Goal: Information Seeking & Learning: Learn about a topic

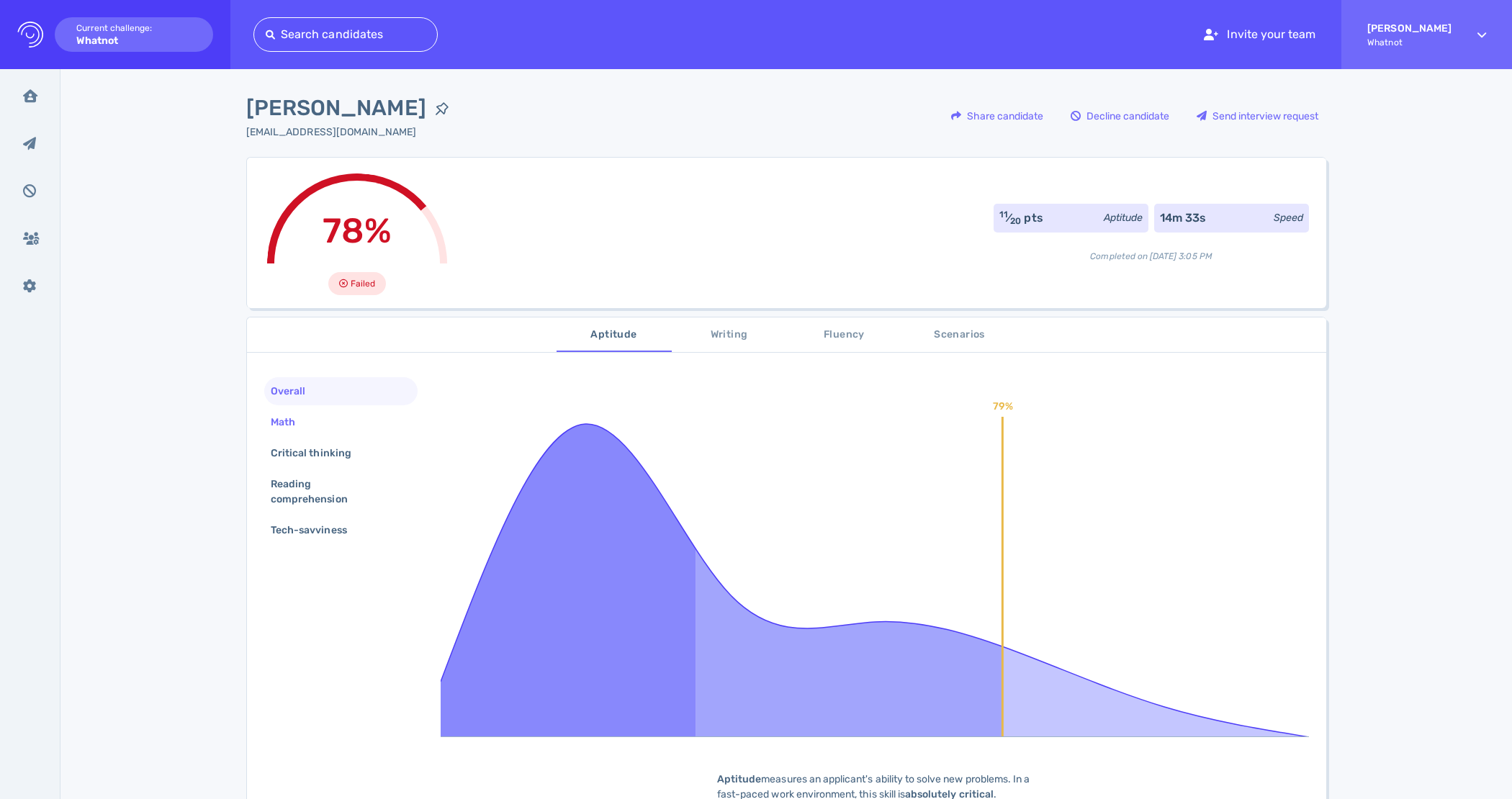
click at [308, 417] on div "Math" at bounding box center [291, 422] width 45 height 21
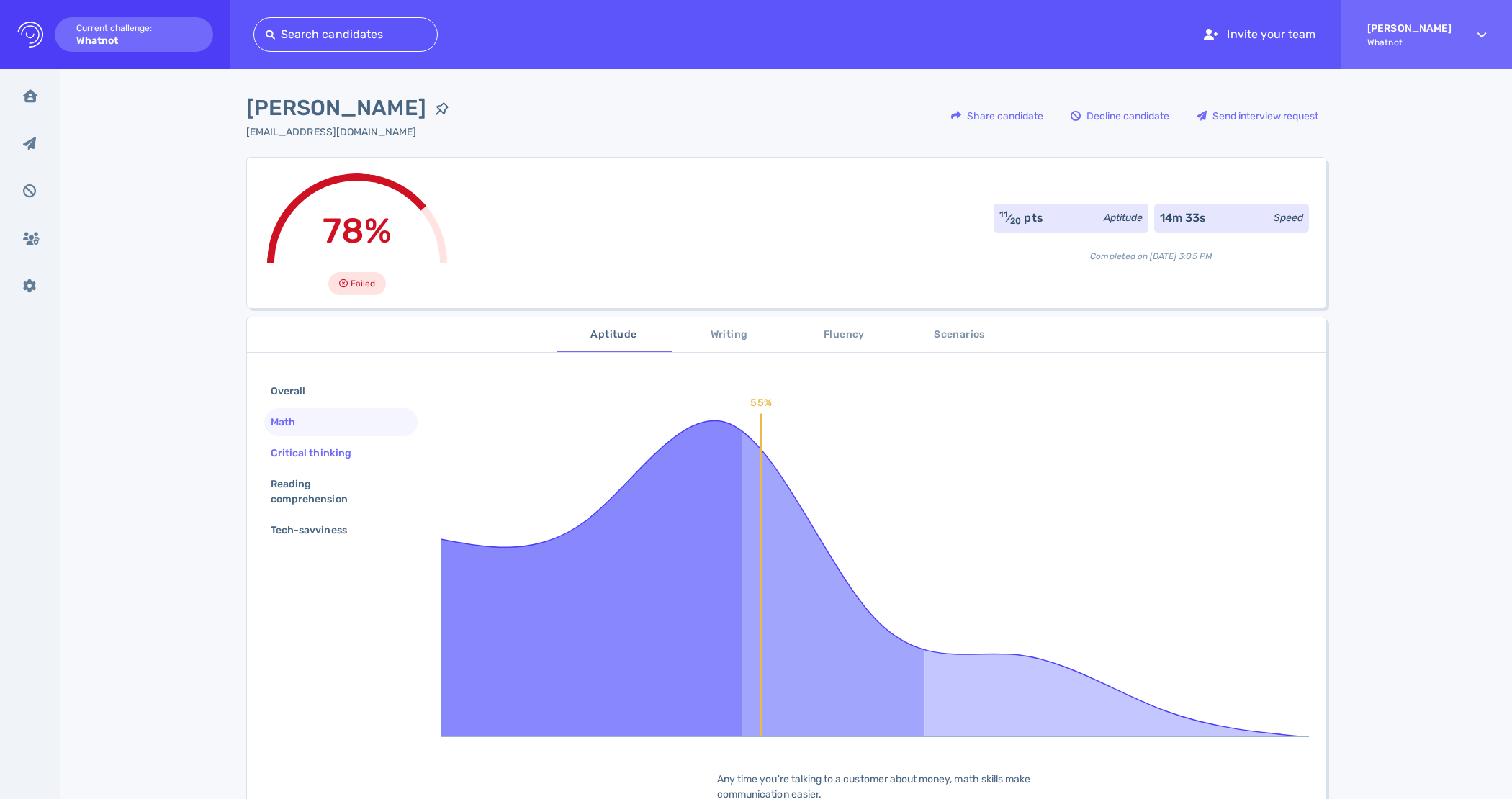
click at [308, 444] on div "Critical thinking" at bounding box center [319, 453] width 101 height 21
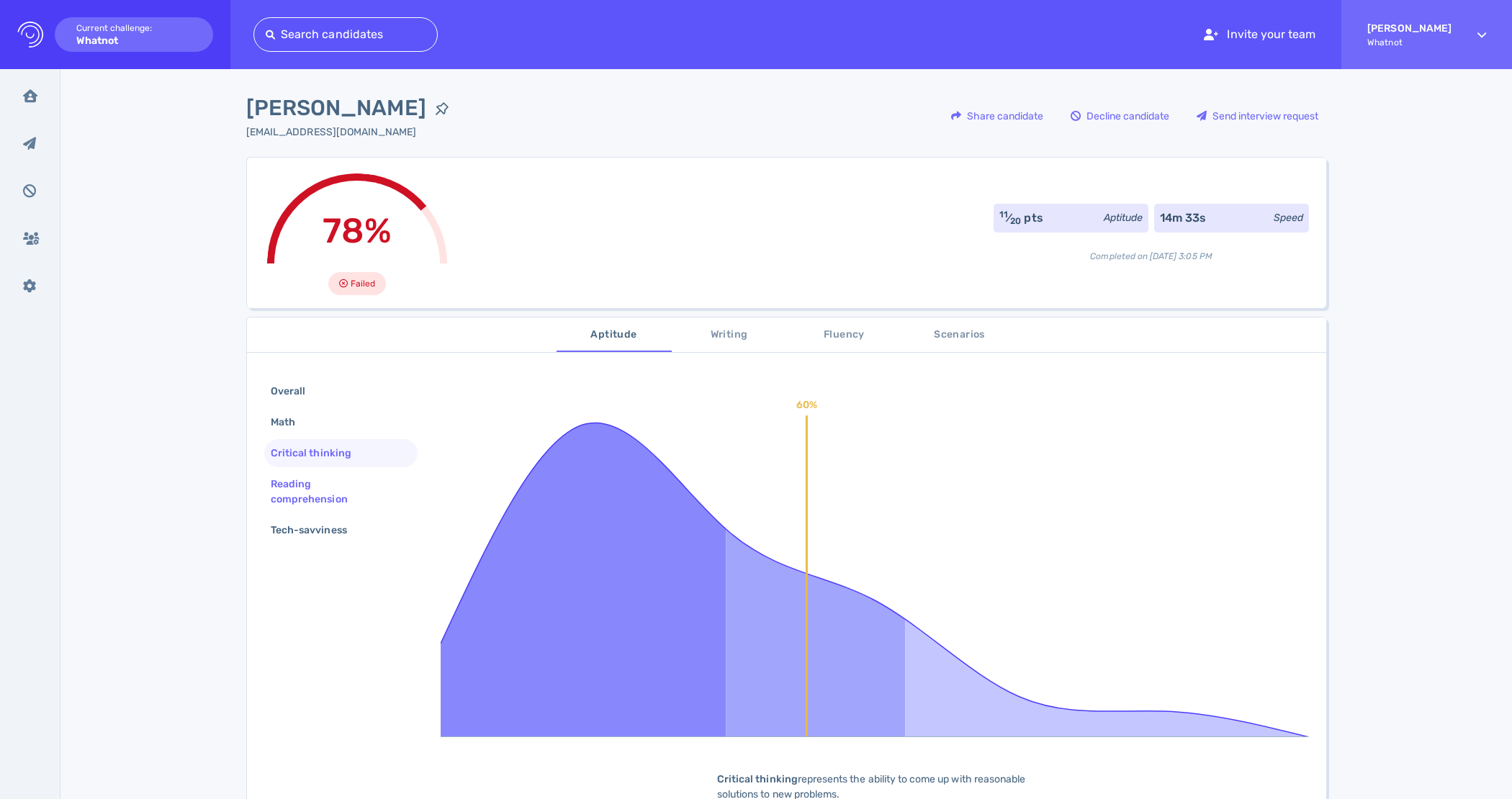
click at [311, 483] on div "Reading comprehension" at bounding box center [335, 491] width 135 height 36
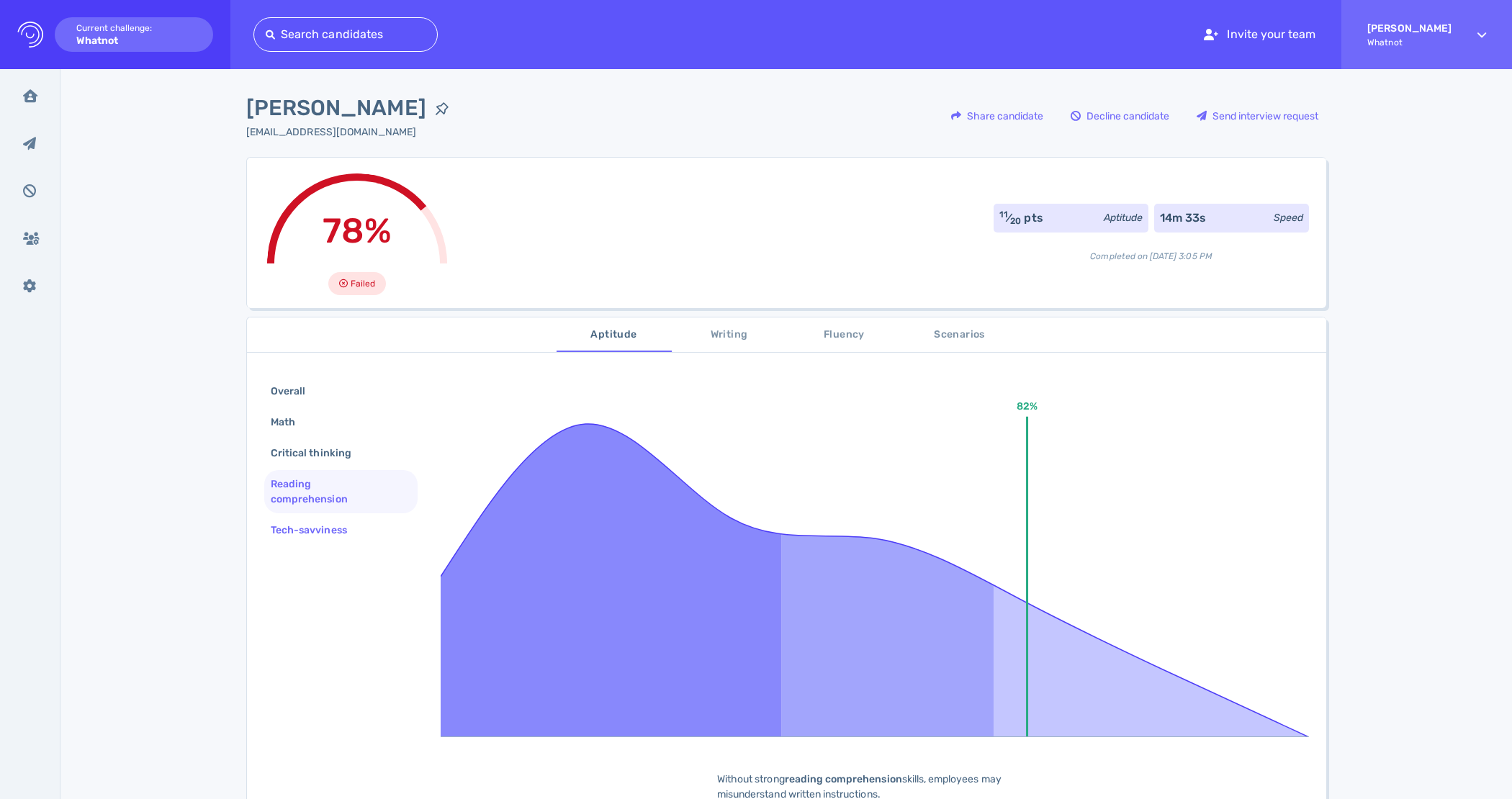
click at [321, 526] on div "Tech-savviness" at bounding box center [316, 530] width 96 height 21
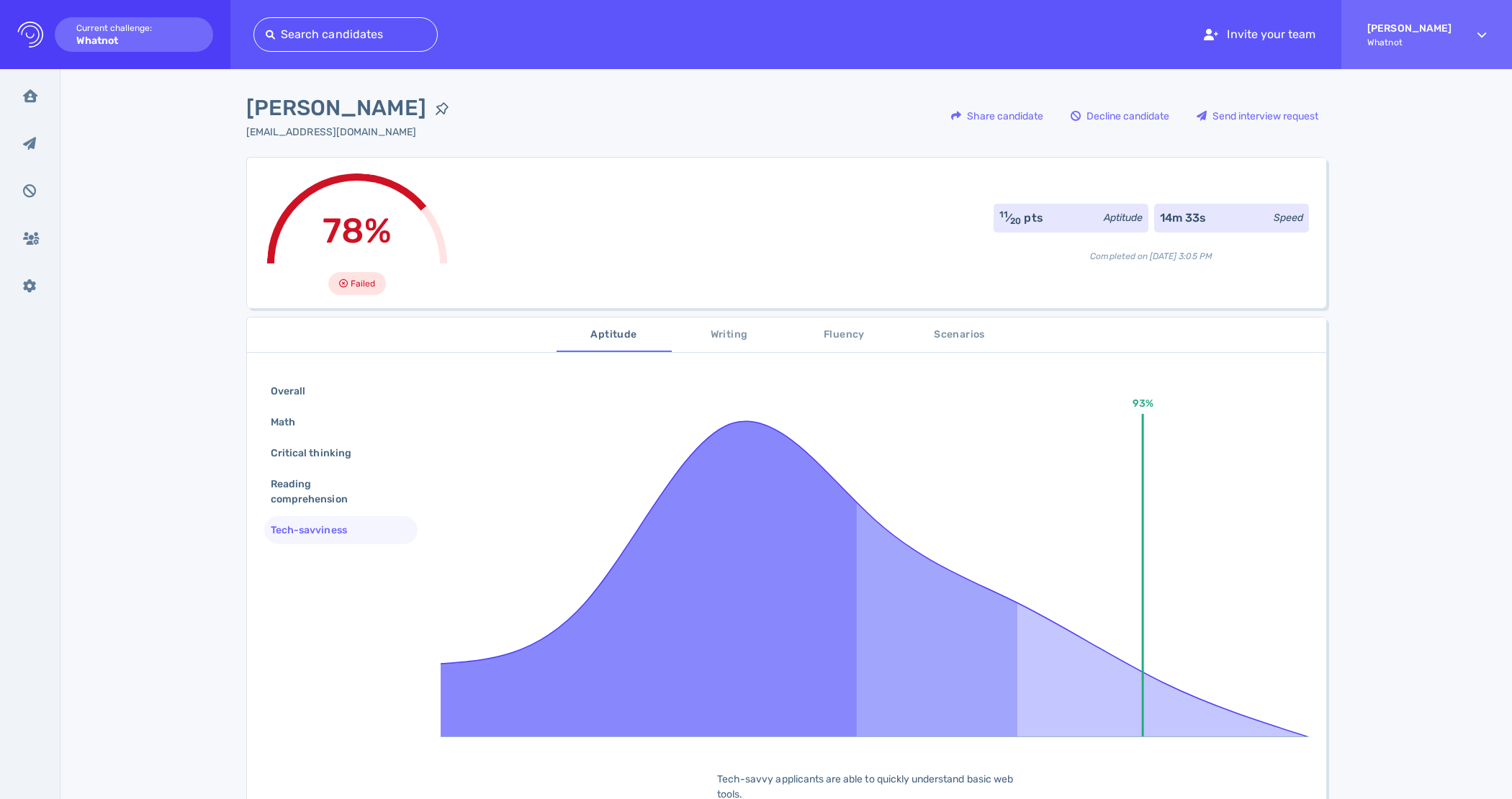
click at [728, 336] on span "Writing" at bounding box center [730, 335] width 98 height 18
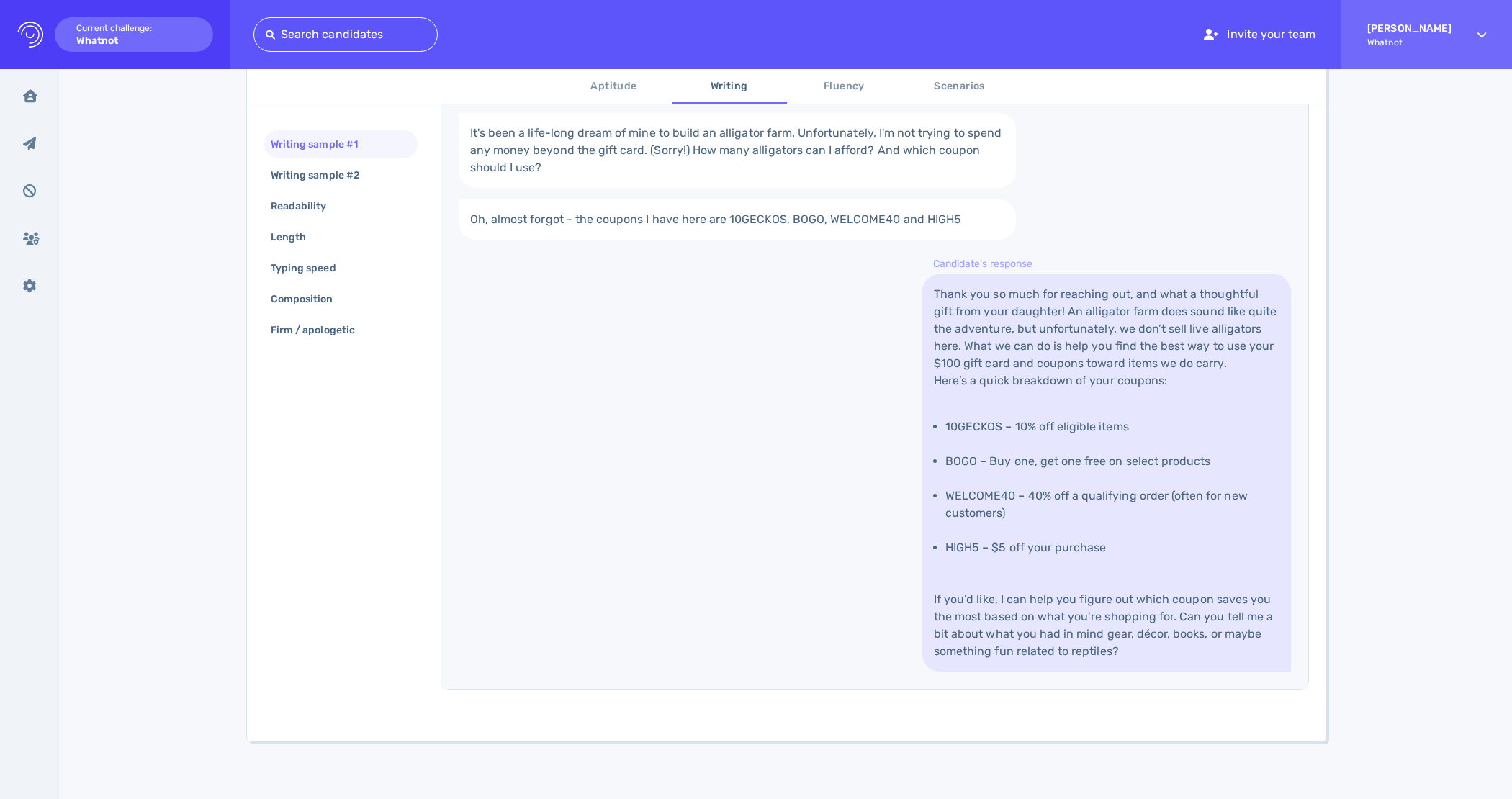
scroll to position [507, 0]
click at [319, 169] on div "Writing sample #2" at bounding box center [323, 175] width 109 height 21
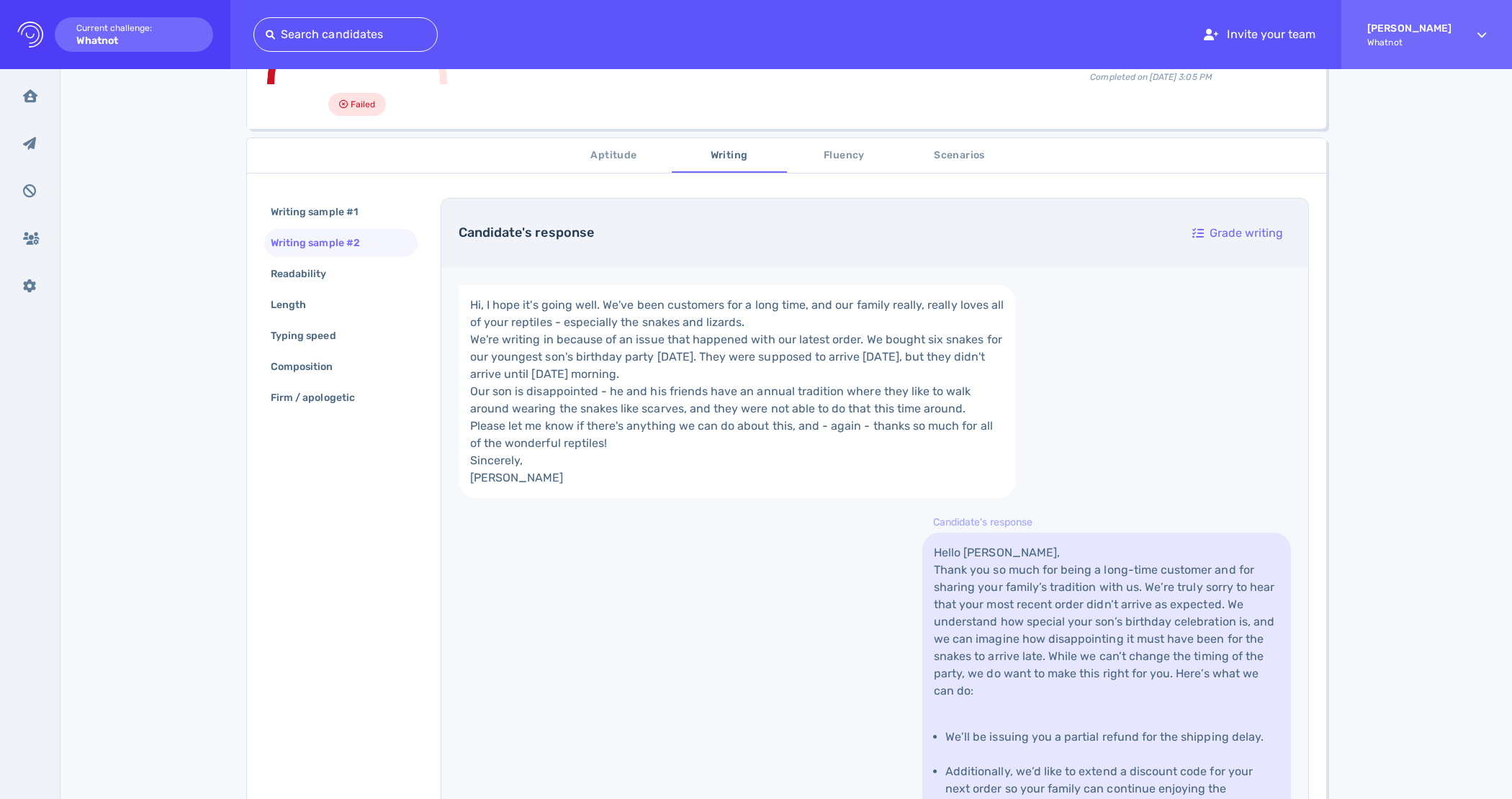
scroll to position [72, 0]
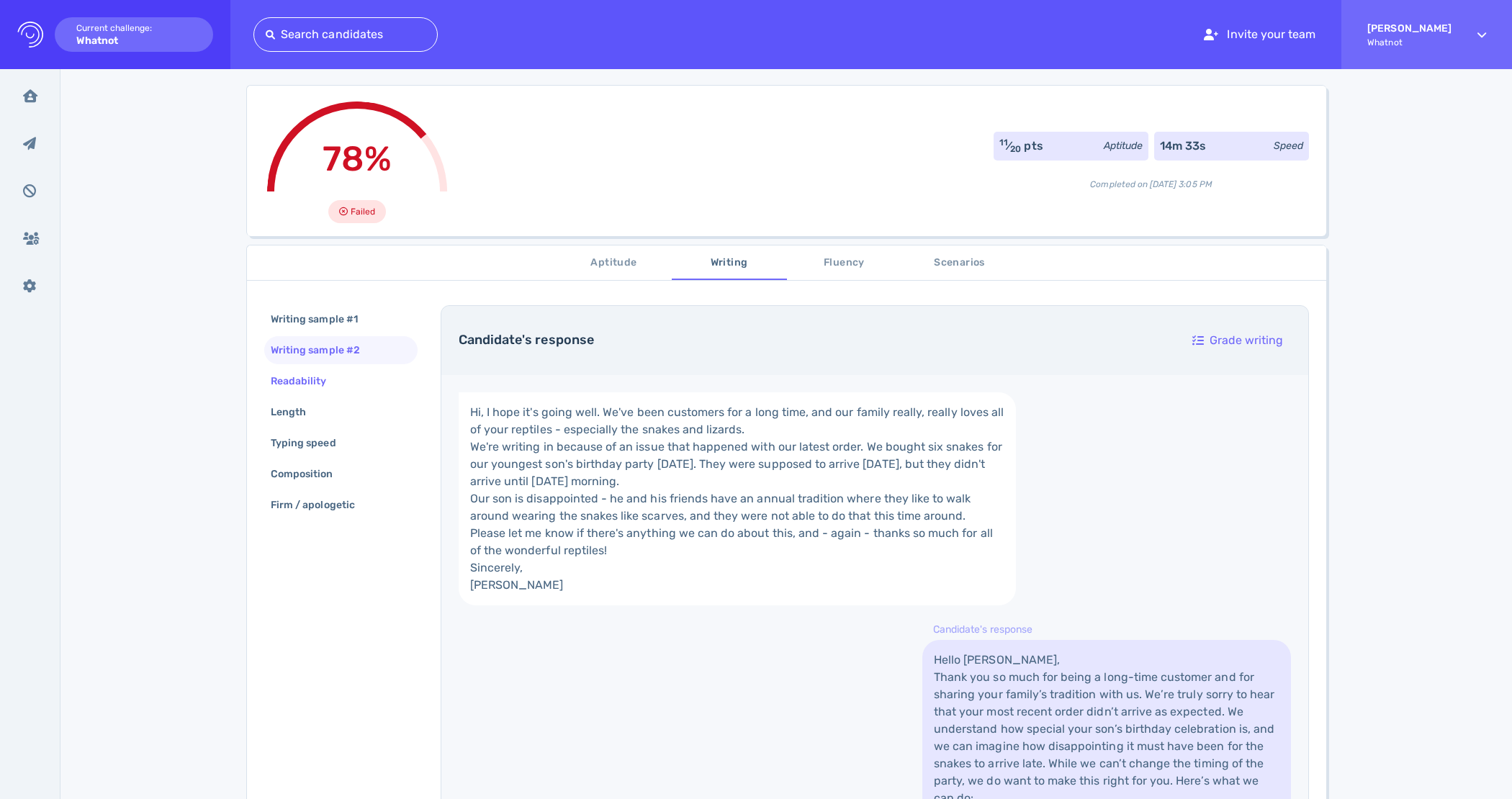
click at [300, 371] on div "Readability" at bounding box center [306, 381] width 76 height 21
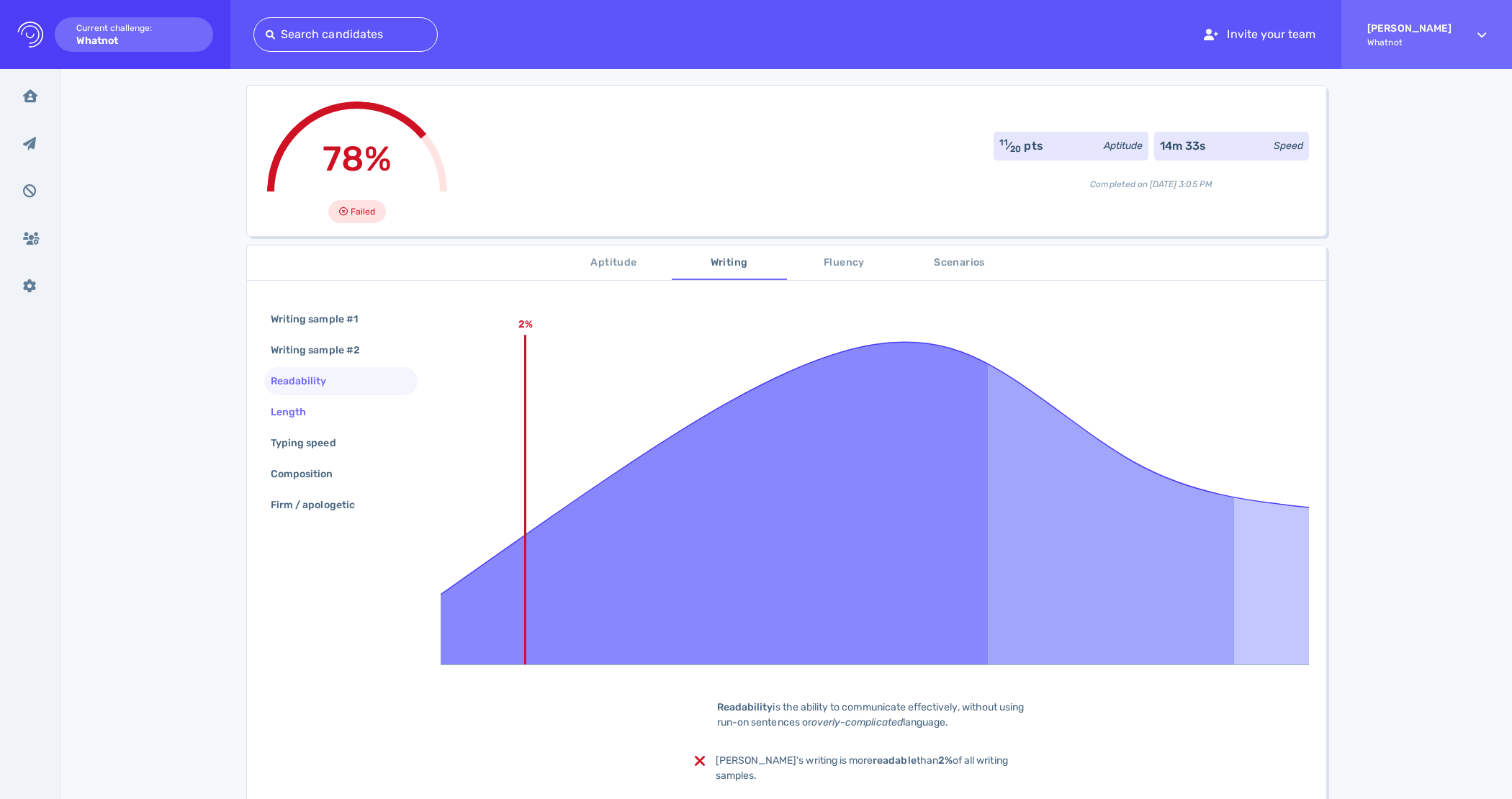
click at [296, 409] on div "Length" at bounding box center [295, 412] width 55 height 21
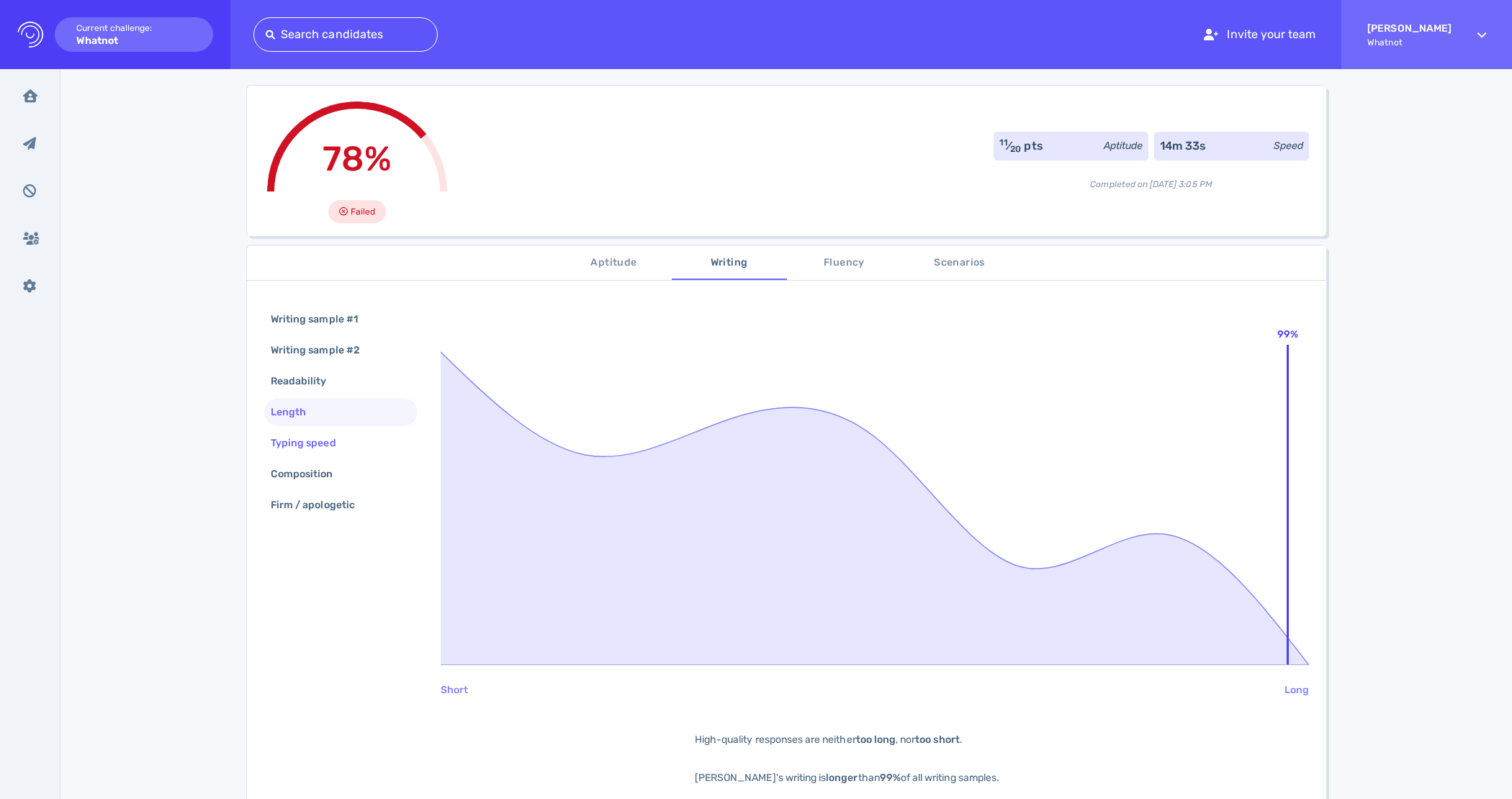
click at [326, 444] on div "Typing speed" at bounding box center [311, 443] width 86 height 21
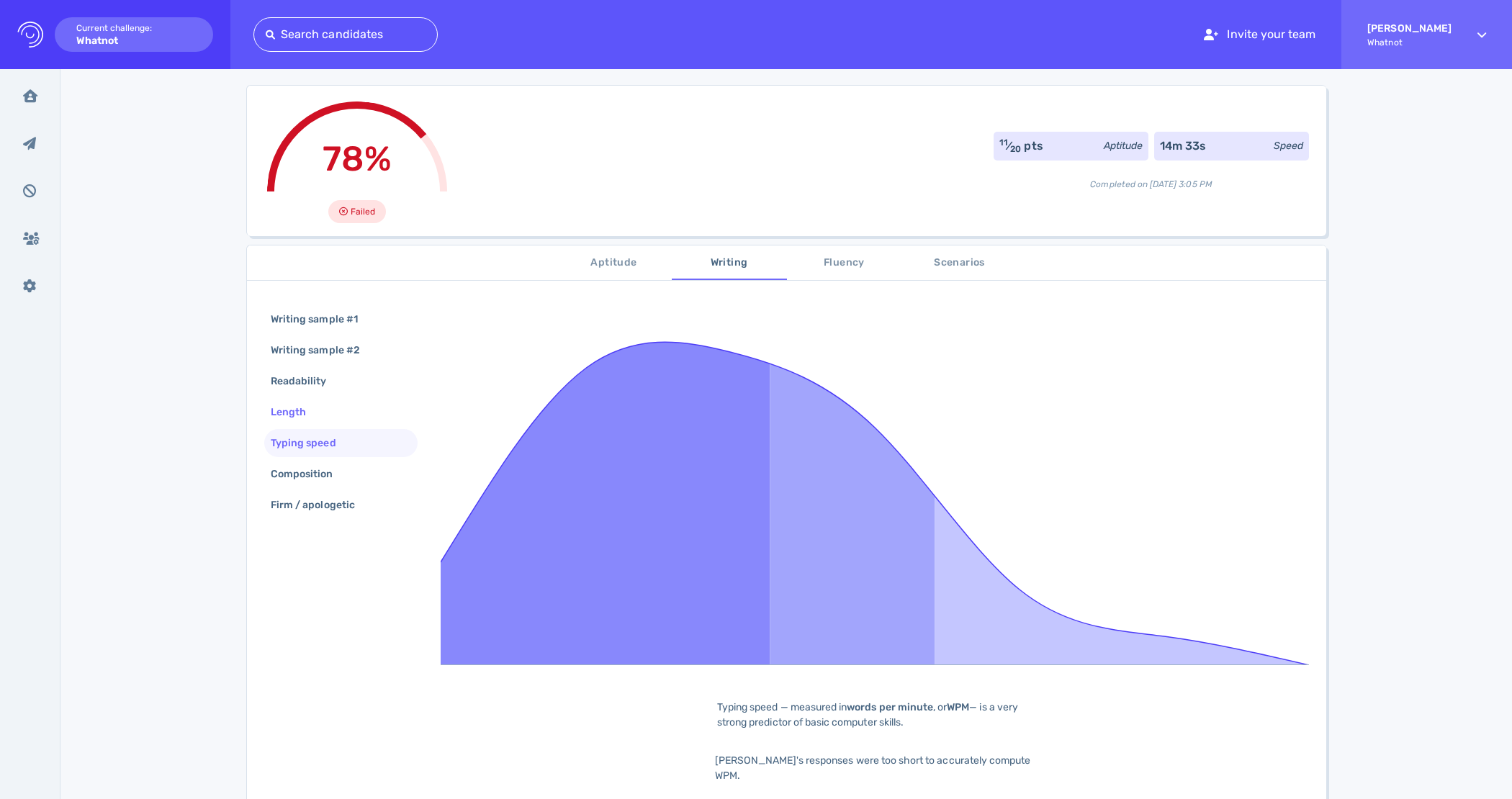
click at [313, 408] on div "Length" at bounding box center [295, 412] width 55 height 21
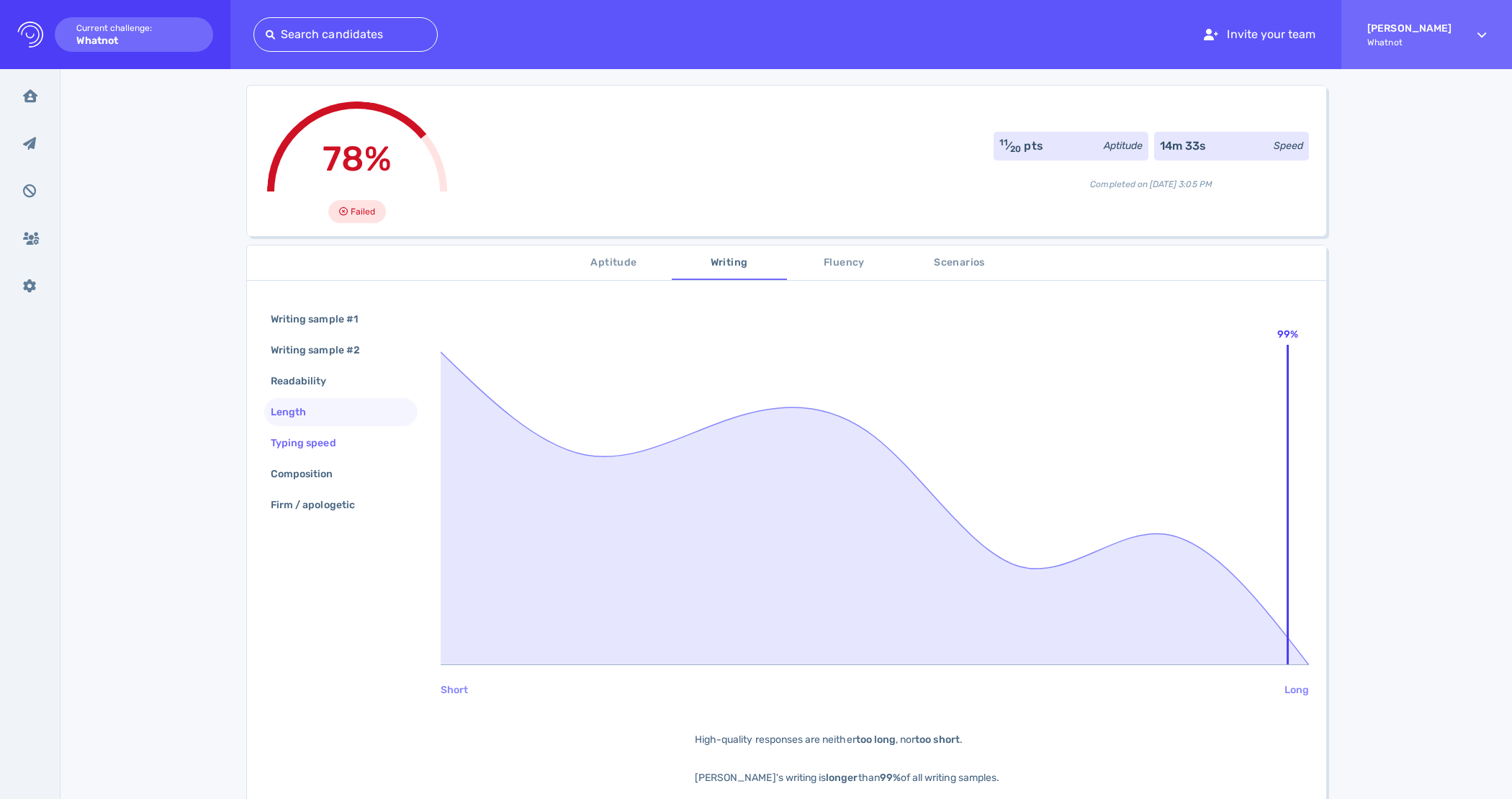
click at [313, 442] on div "Typing speed" at bounding box center [311, 443] width 86 height 21
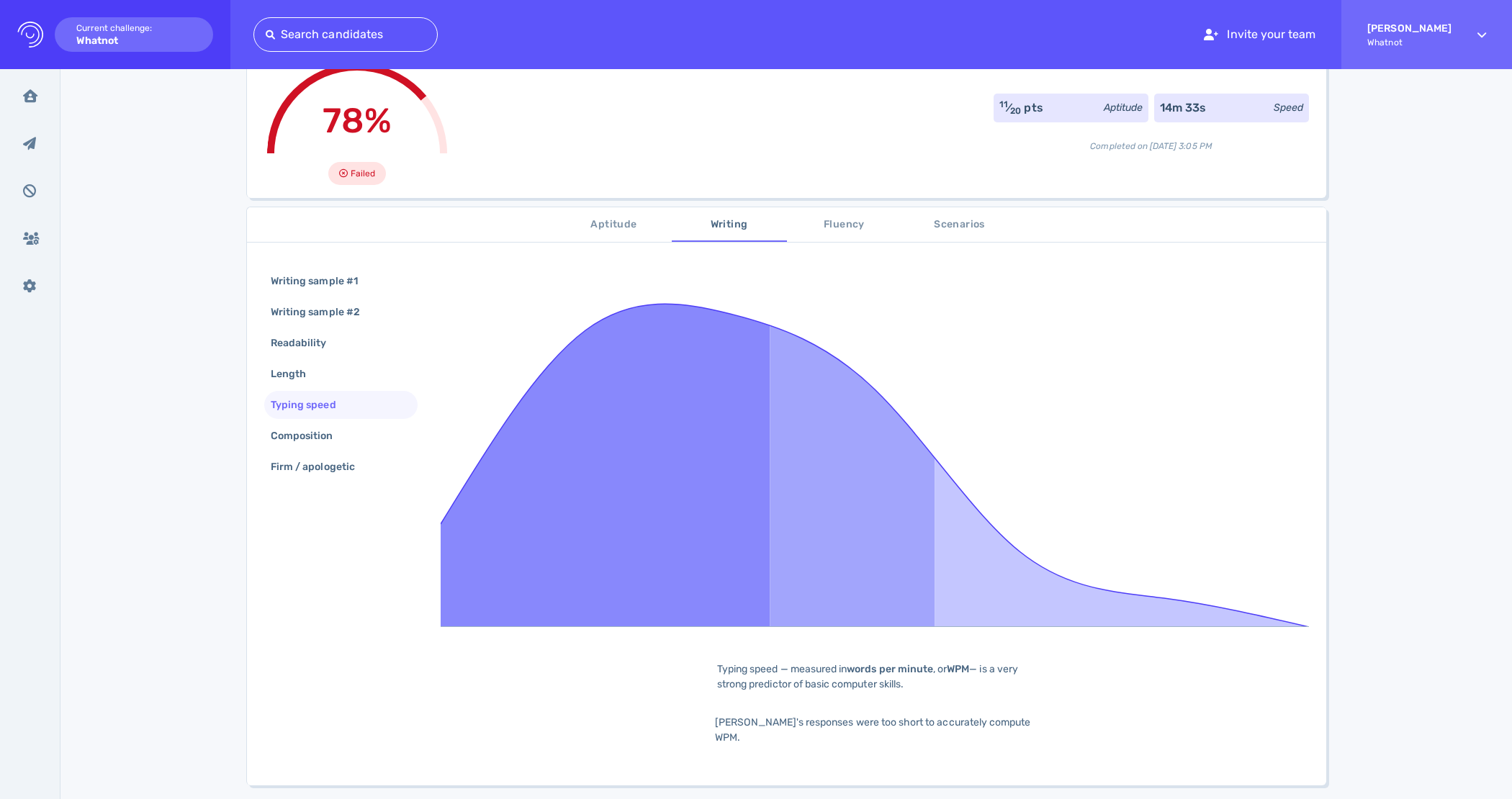
scroll to position [120, 0]
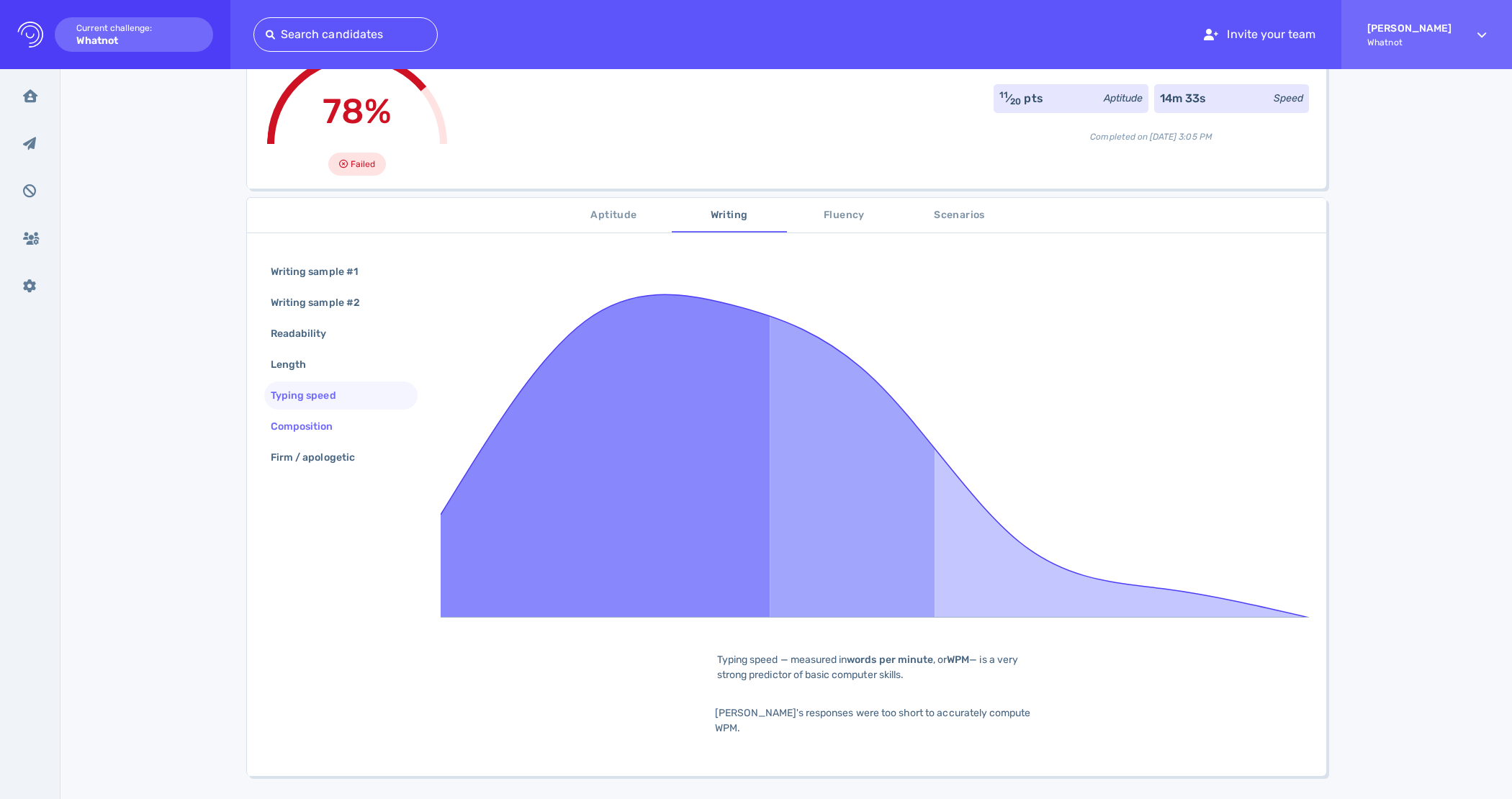
click at [275, 436] on div "Composition" at bounding box center [309, 427] width 83 height 21
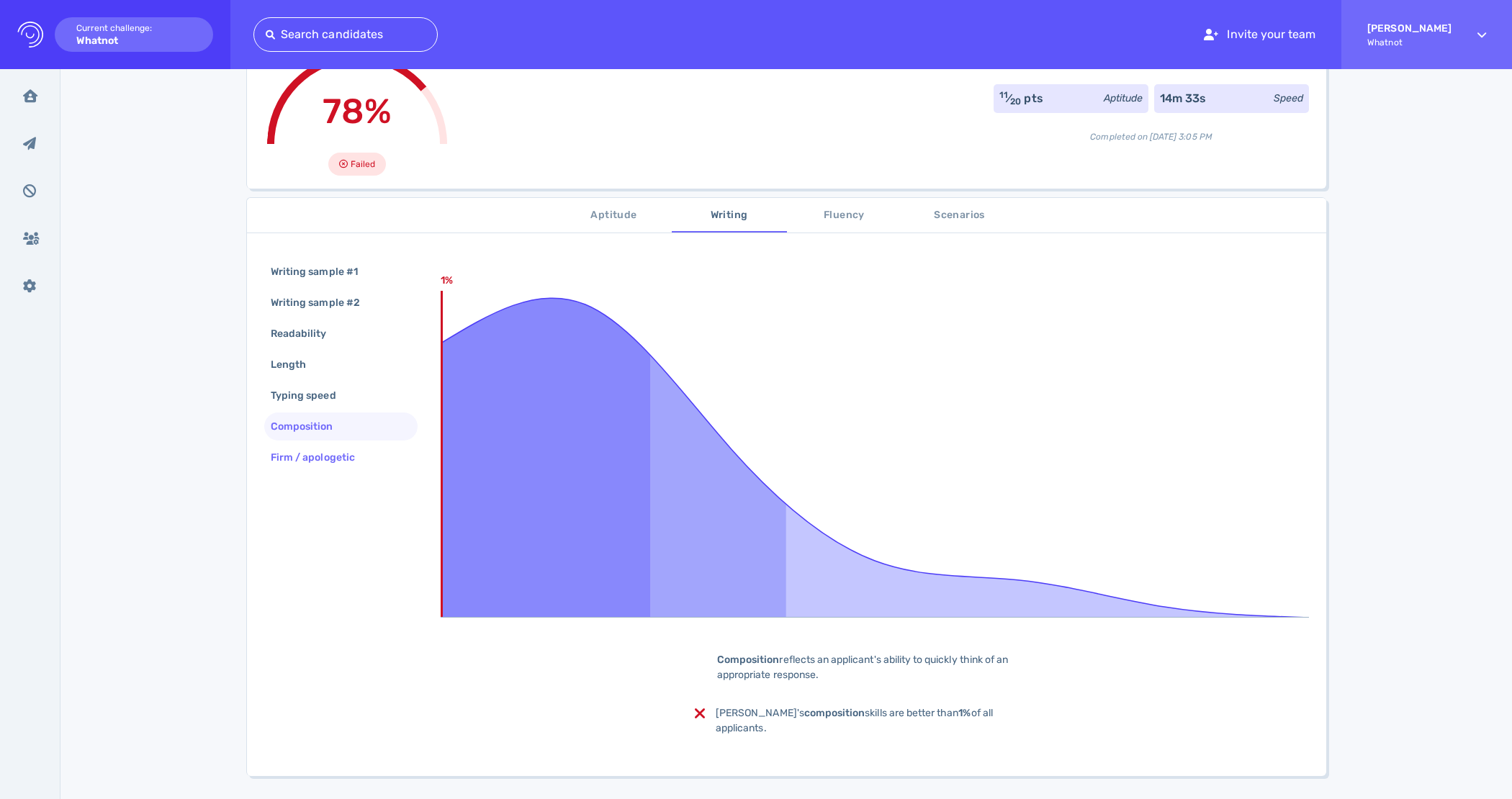
click at [318, 452] on div "Firm / apologetic" at bounding box center [320, 457] width 104 height 21
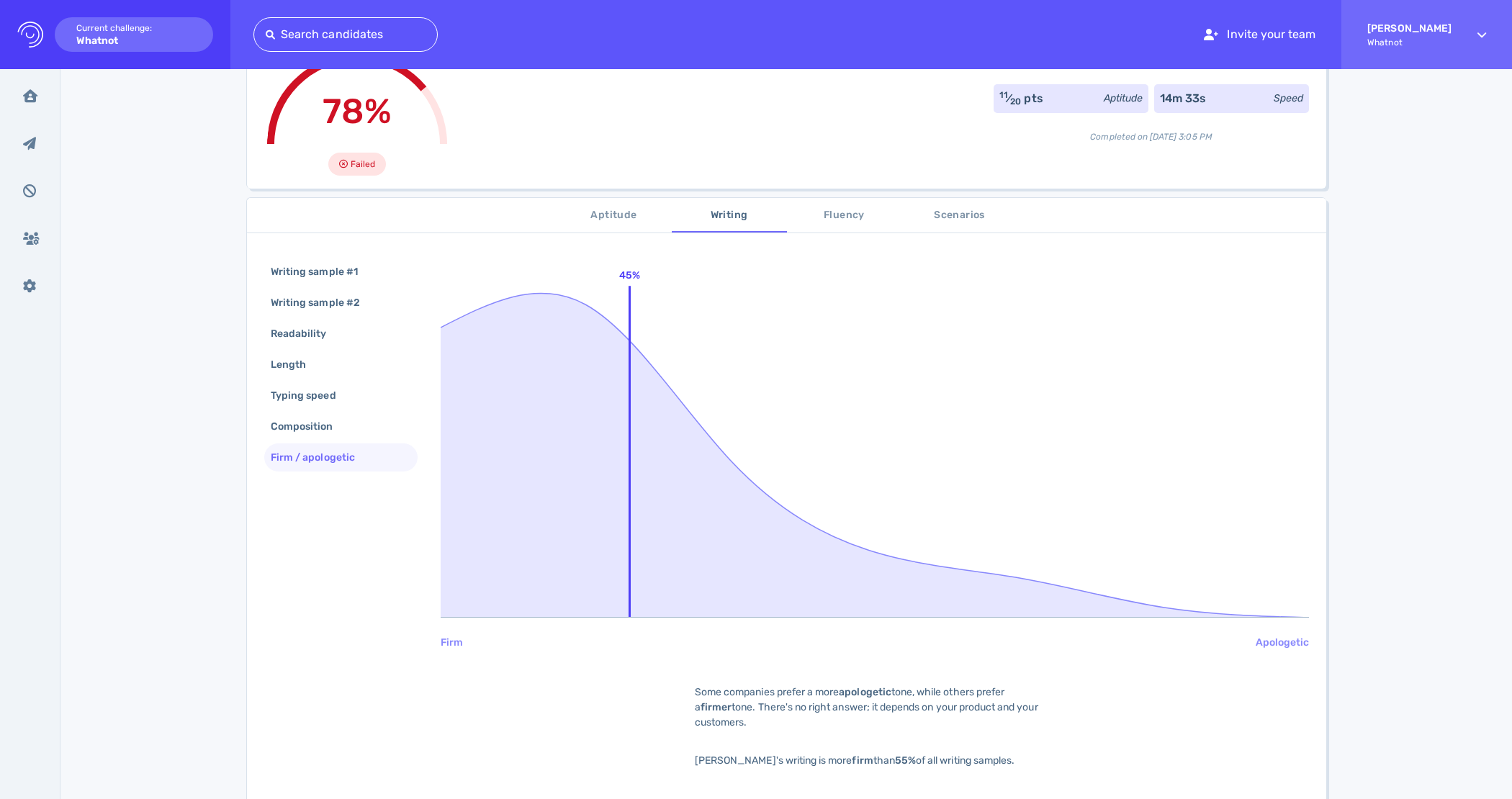
click at [852, 217] on span "Fluency" at bounding box center [844, 215] width 98 height 18
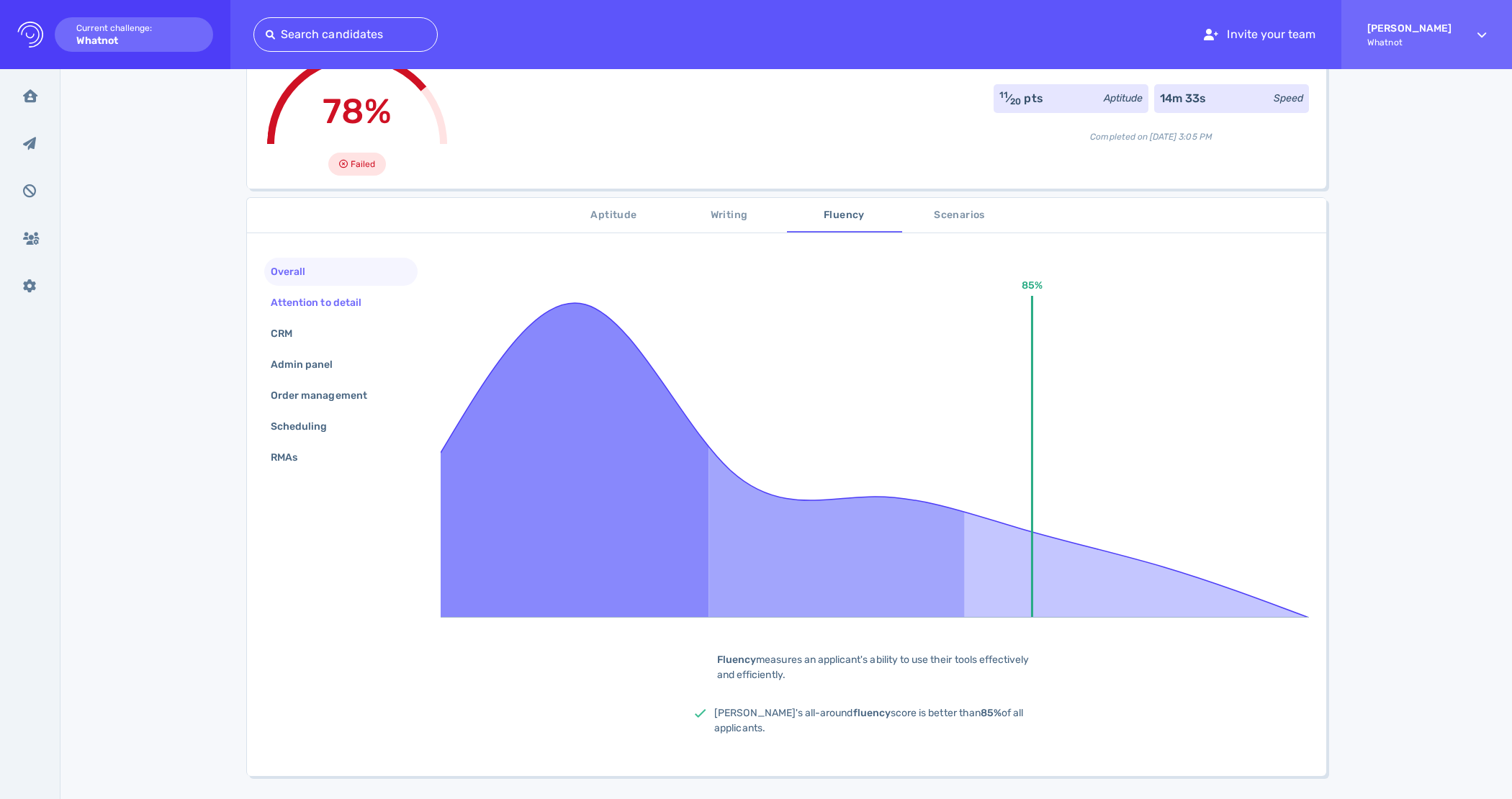
click at [304, 301] on div "Attention to detail" at bounding box center [323, 302] width 111 height 21
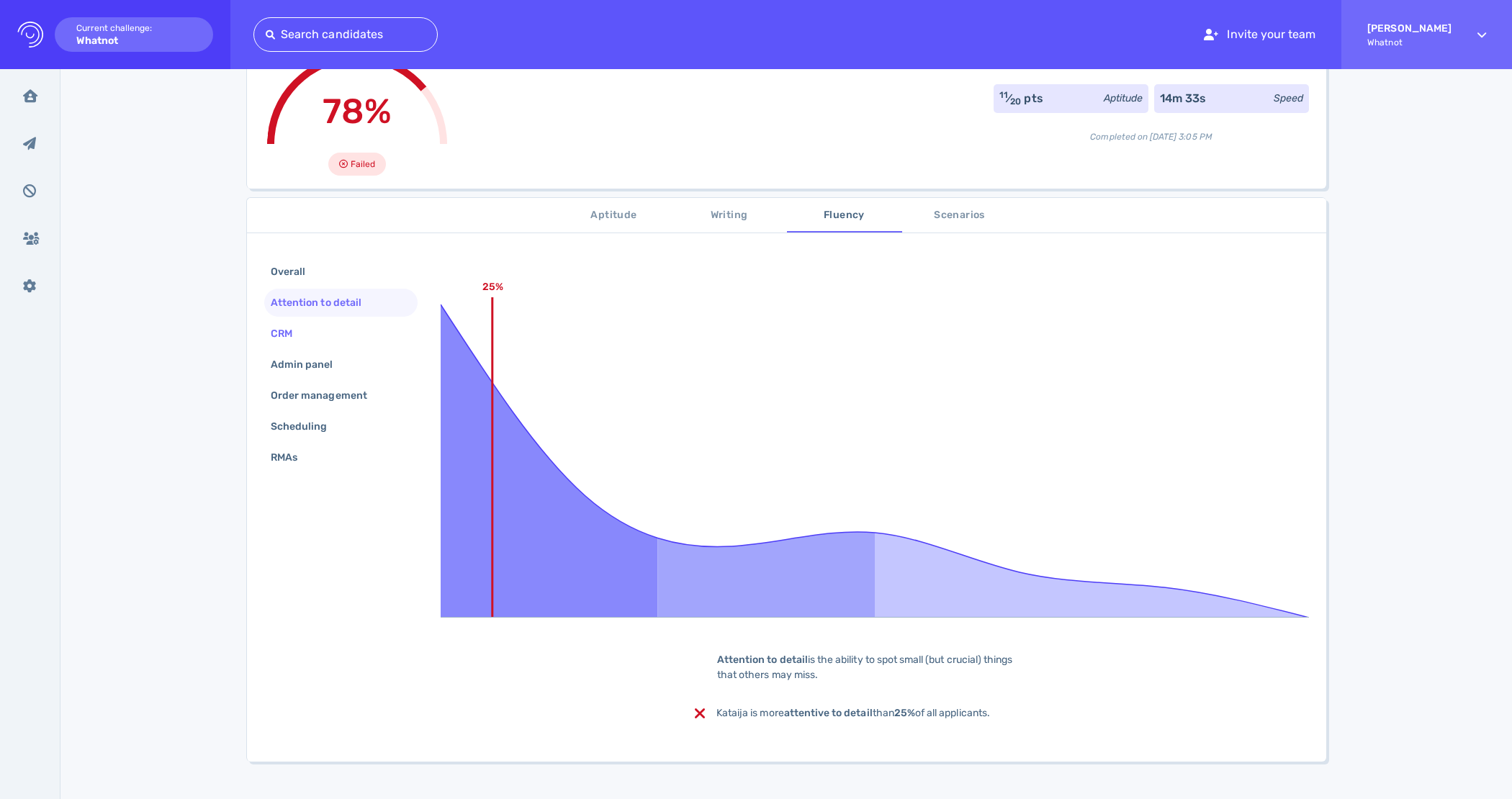
click at [295, 328] on div "CRM" at bounding box center [289, 334] width 42 height 21
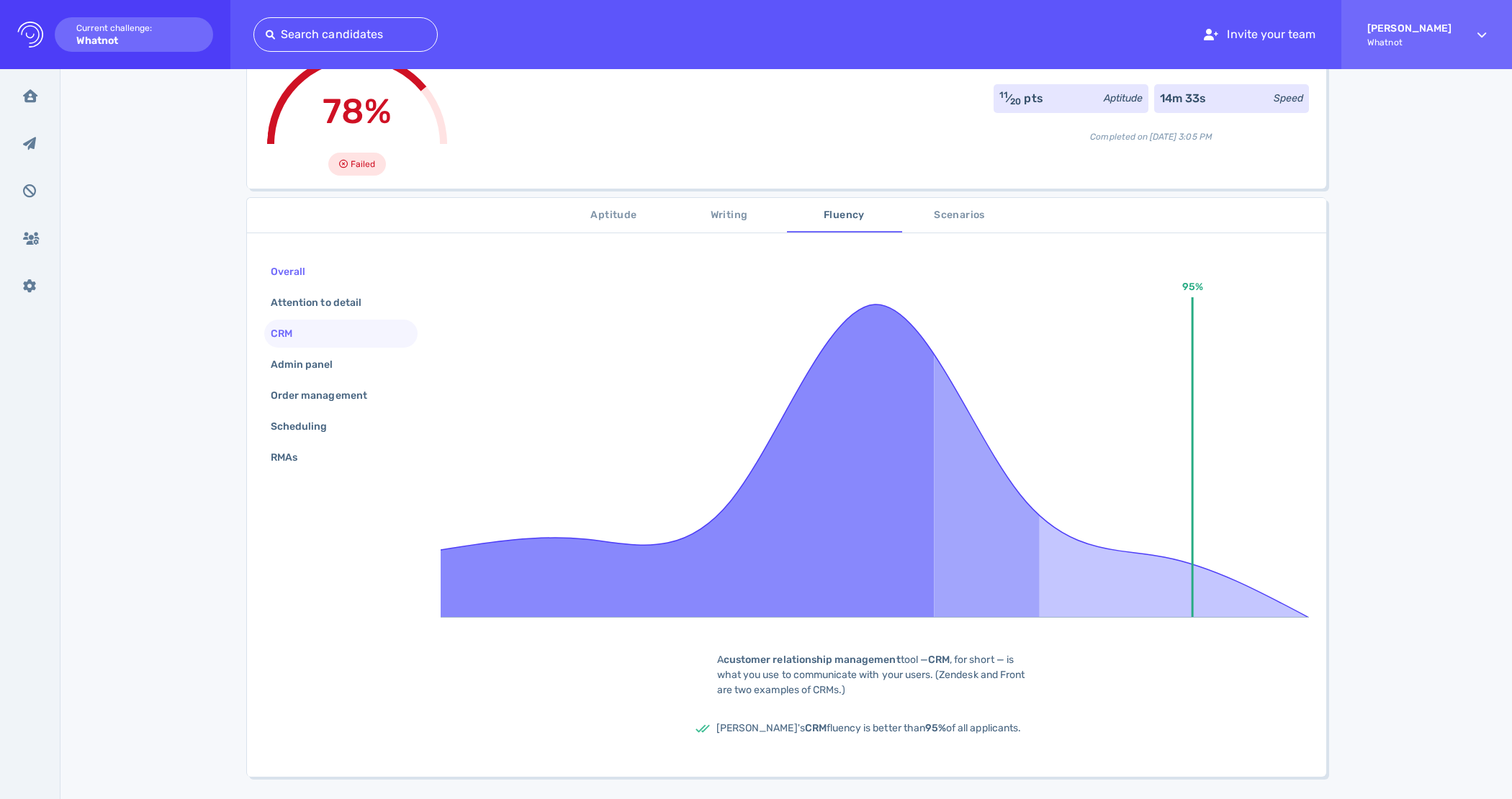
click at [278, 283] on div "Overall" at bounding box center [340, 271] width 153 height 28
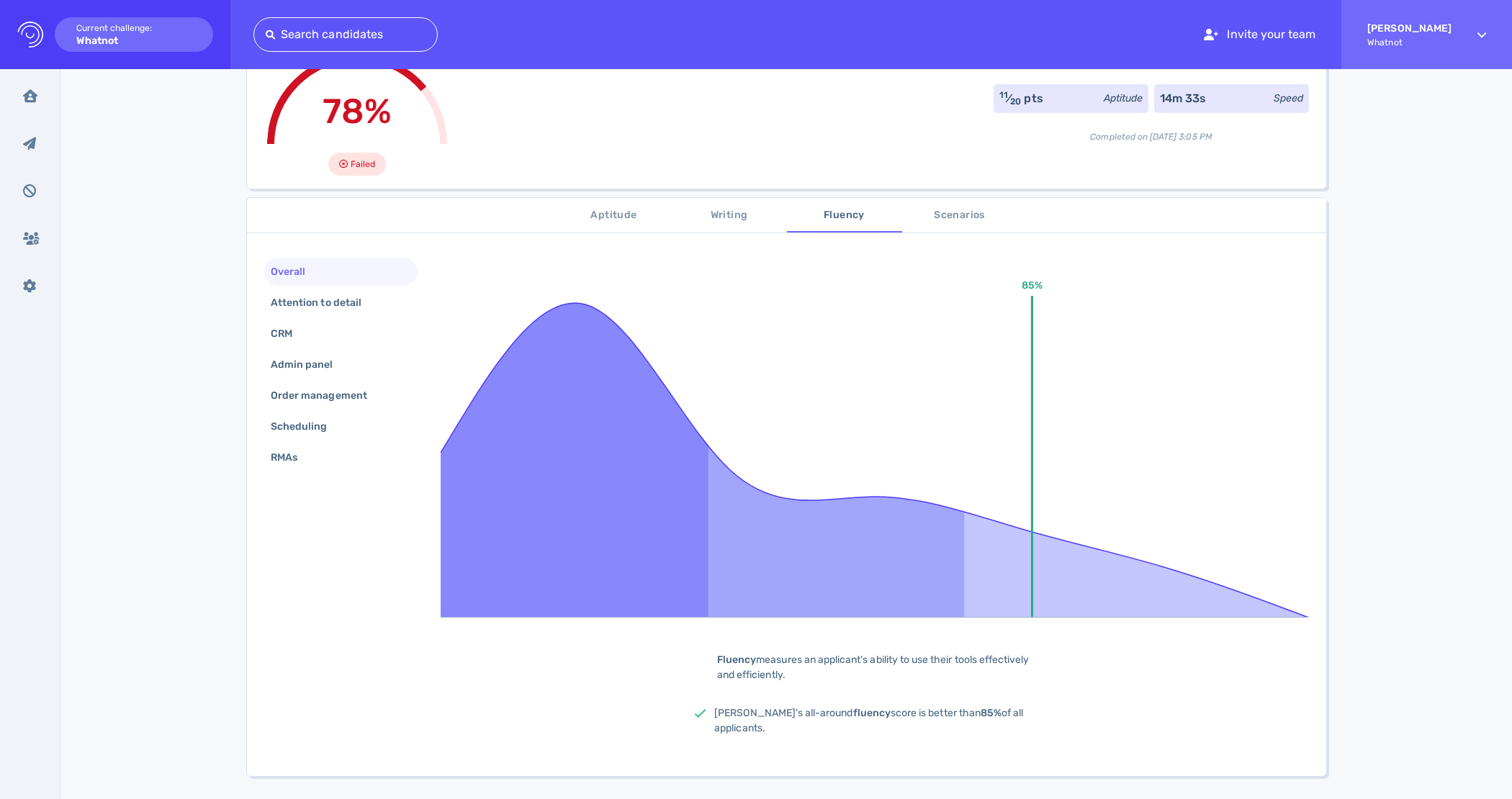
click at [966, 213] on span "Scenarios" at bounding box center [960, 215] width 98 height 18
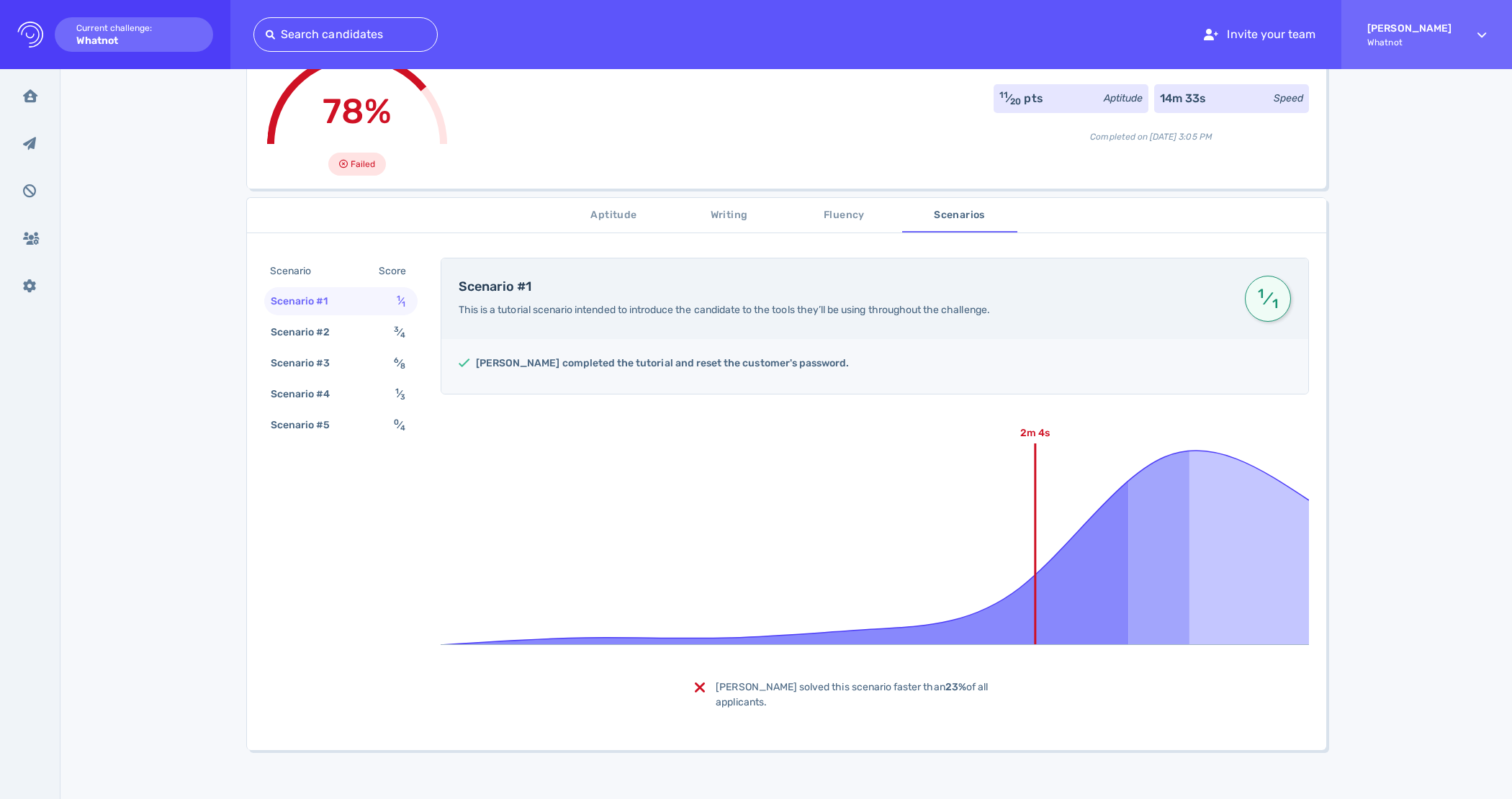
scroll to position [0, 0]
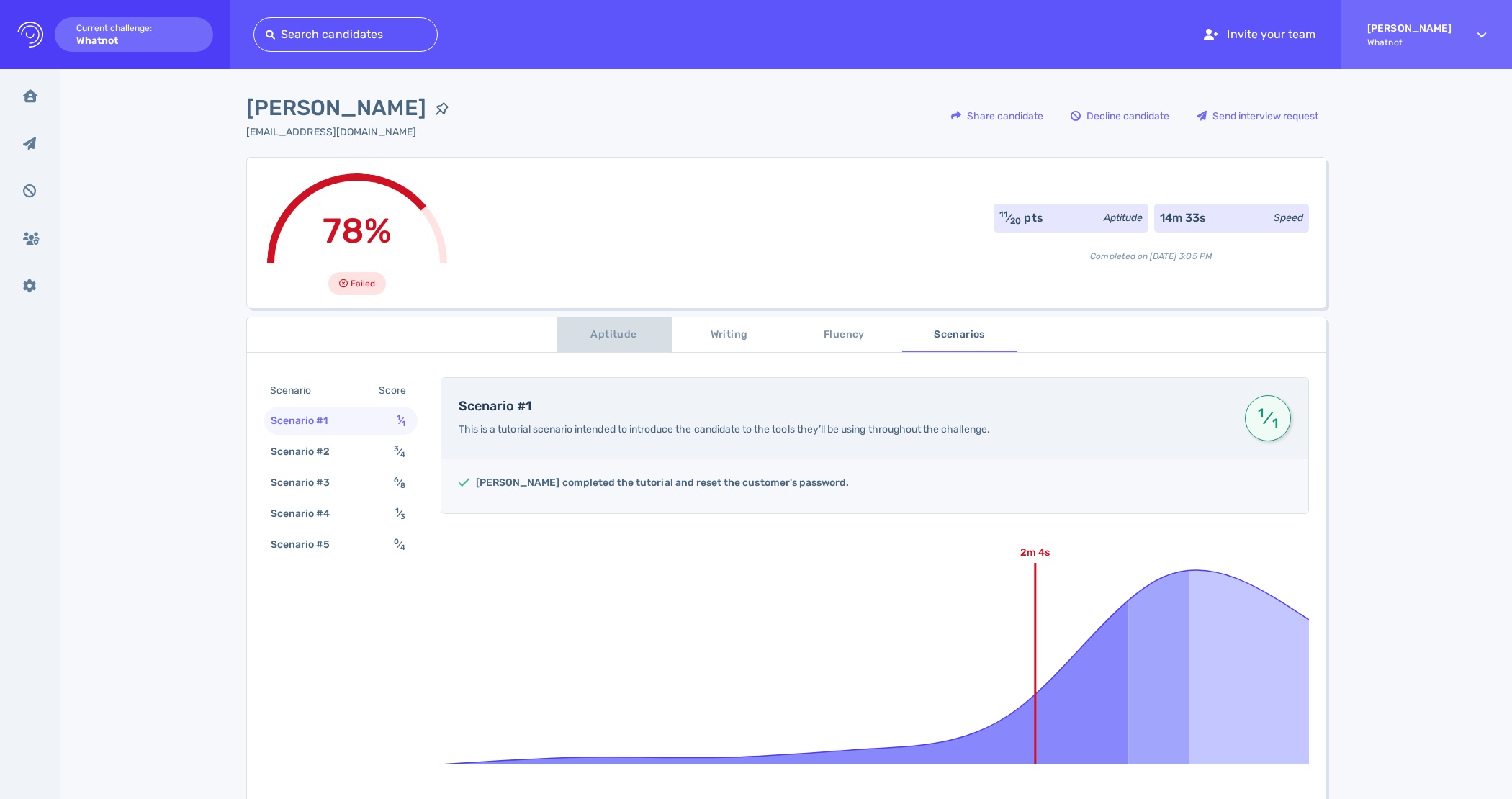
click at [611, 333] on span "Aptitude" at bounding box center [614, 335] width 98 height 18
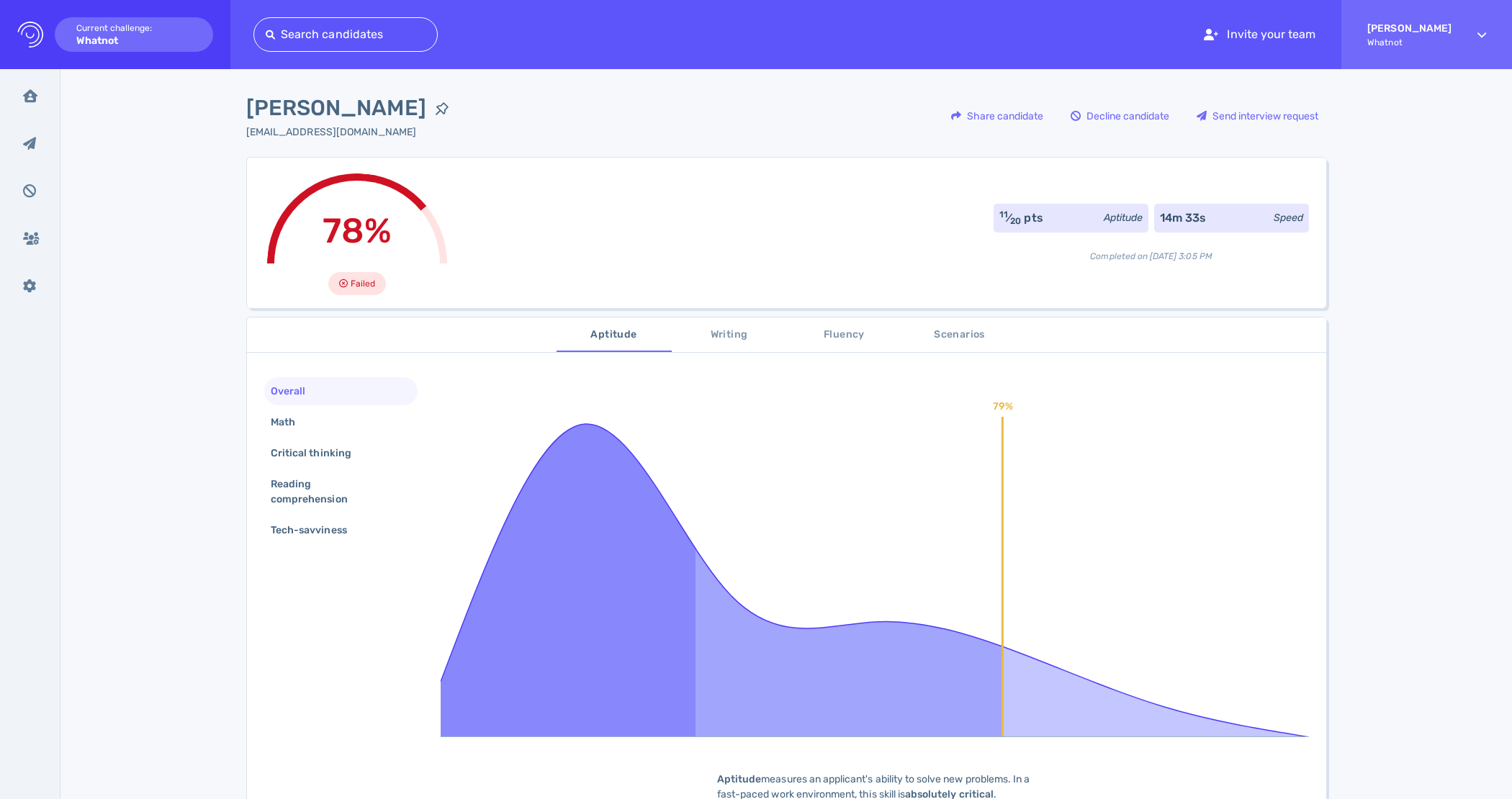
click at [736, 336] on span "Writing" at bounding box center [730, 335] width 98 height 18
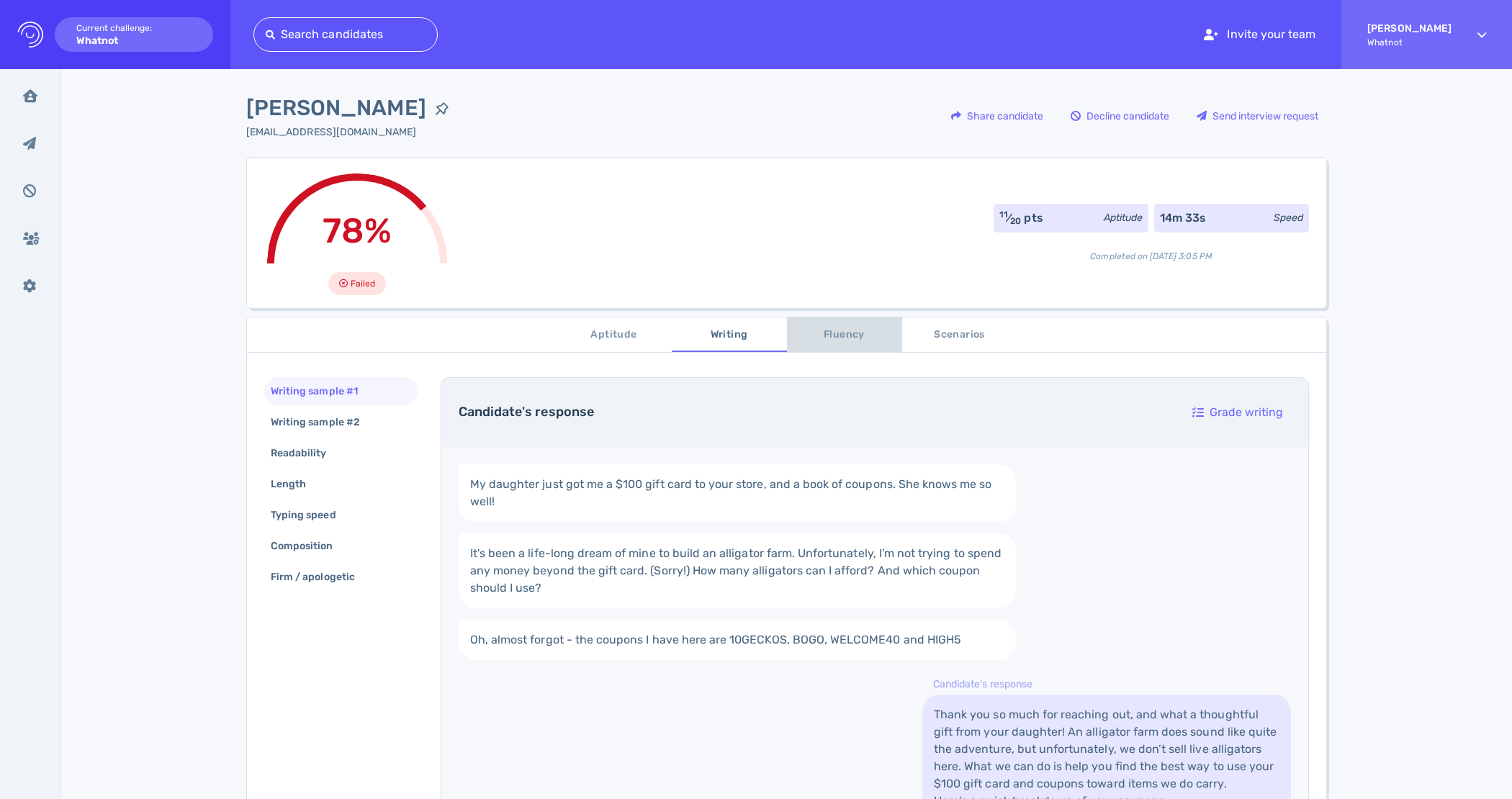
click at [837, 334] on span "Fluency" at bounding box center [844, 335] width 98 height 18
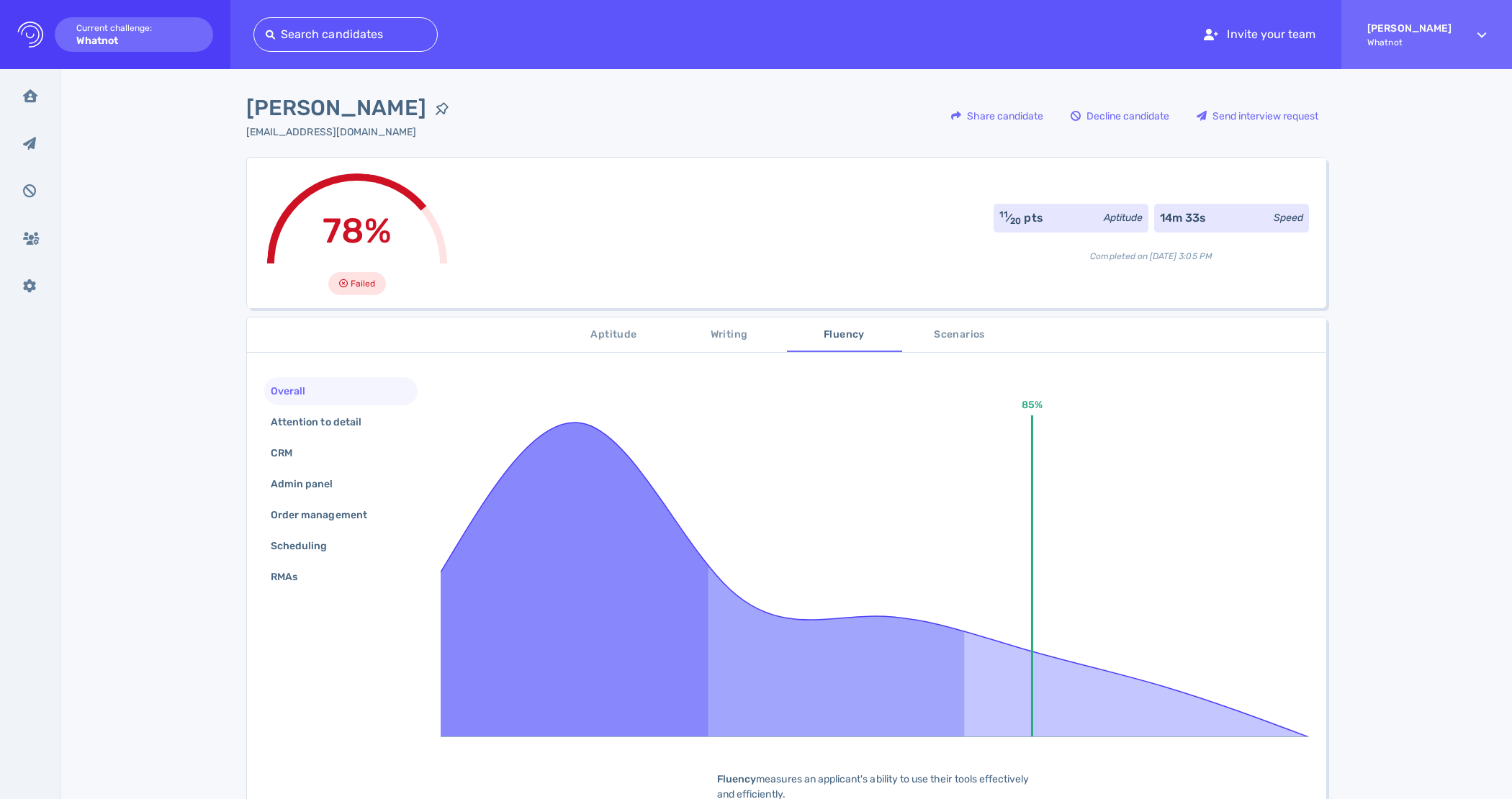
click at [787, 318] on button "Fluency" at bounding box center [845, 335] width 116 height 34
click at [965, 339] on span "Scenarios" at bounding box center [960, 335] width 98 height 18
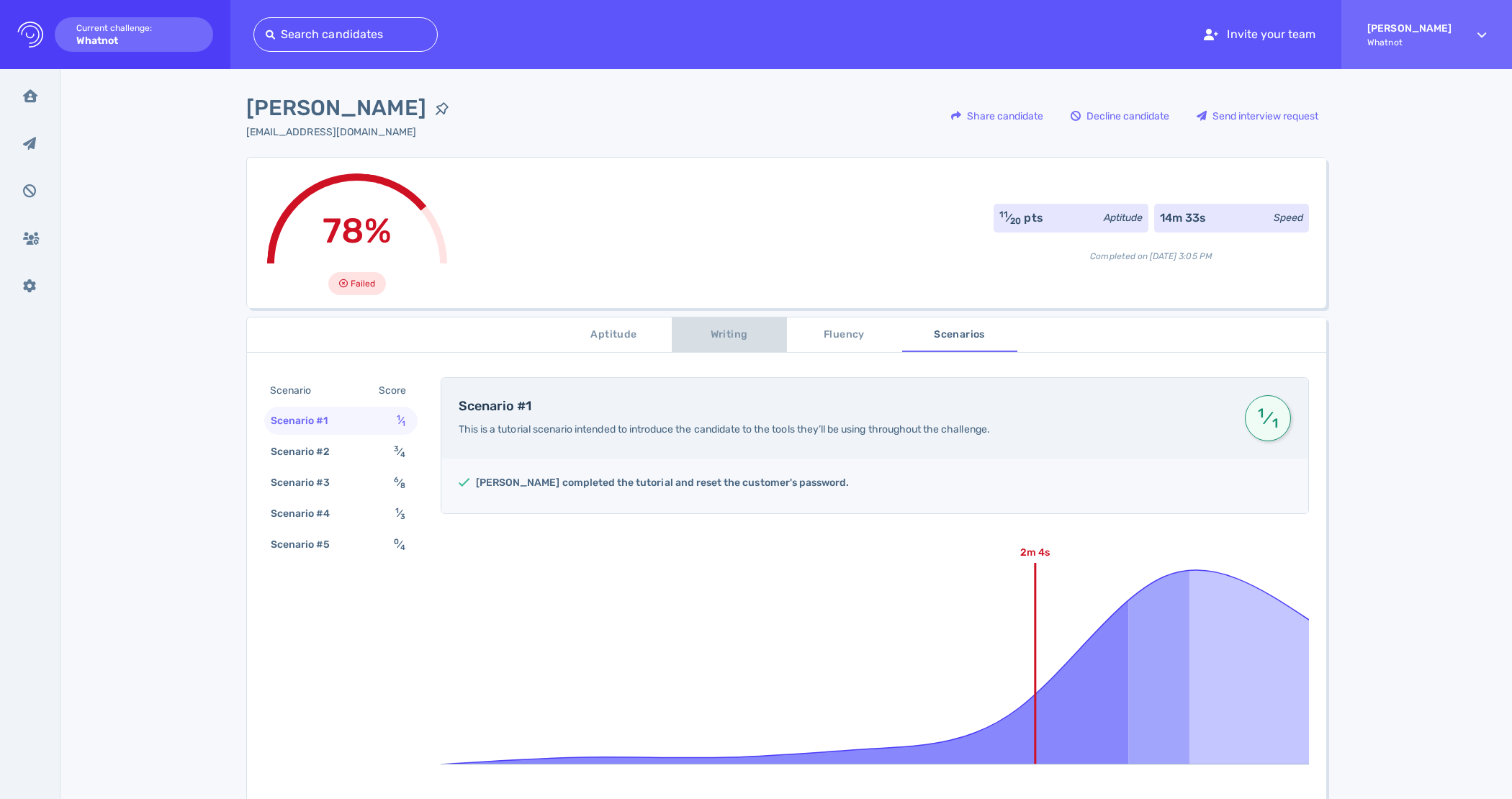
click at [746, 333] on span "Writing" at bounding box center [730, 335] width 98 height 18
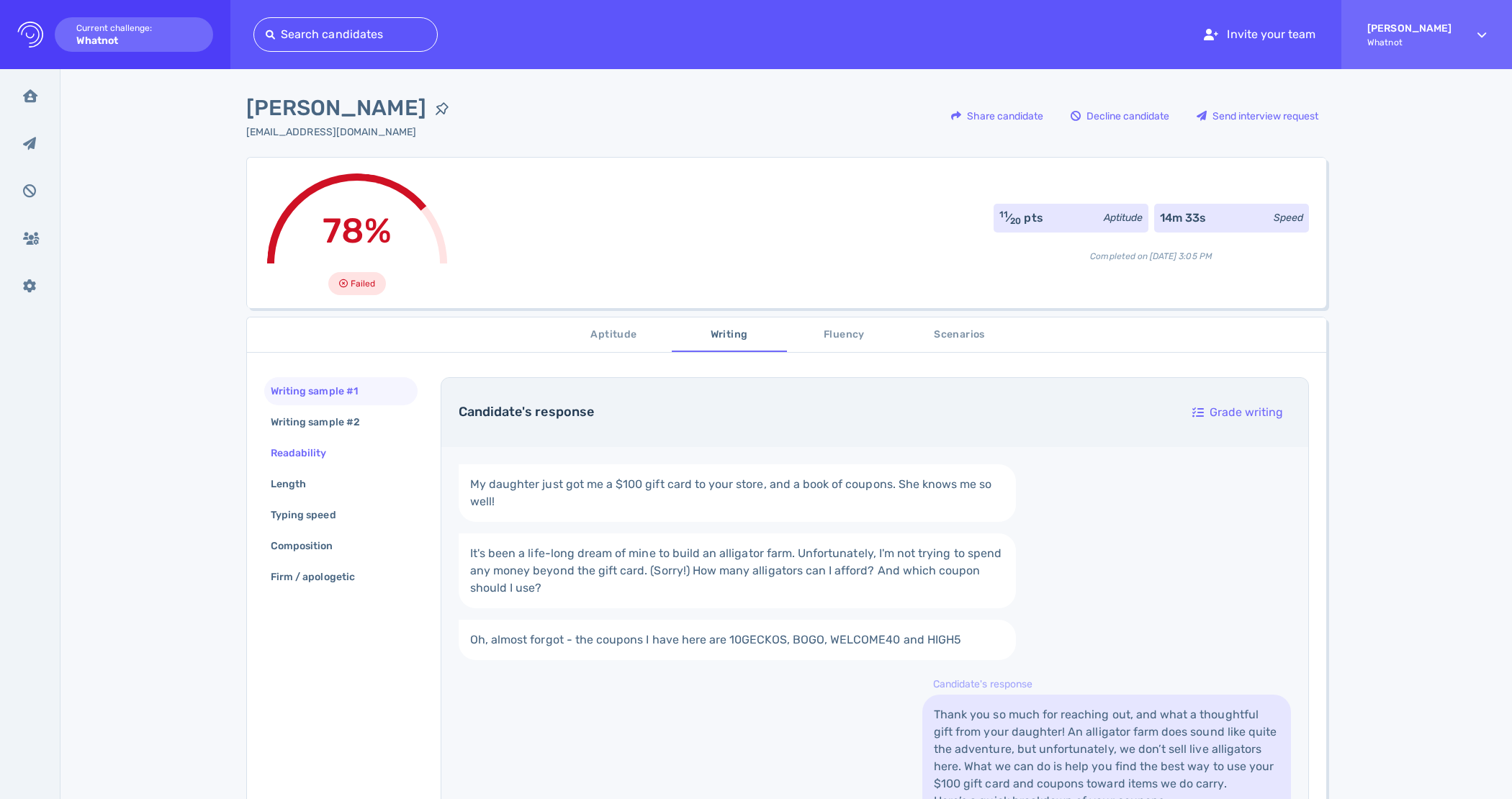
click at [311, 457] on div "Readability" at bounding box center [306, 453] width 76 height 21
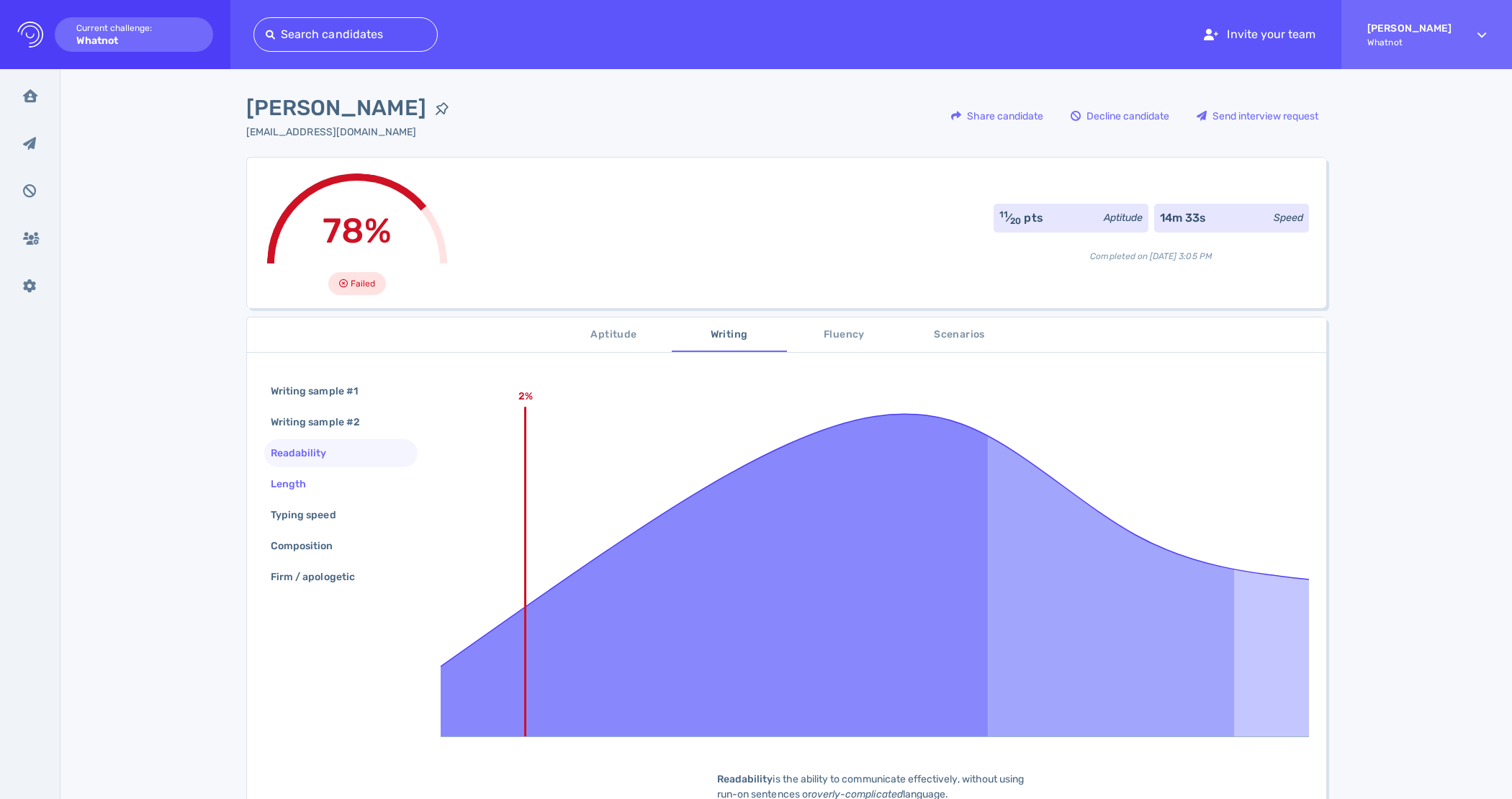
click at [313, 479] on div "Length" at bounding box center [295, 484] width 55 height 21
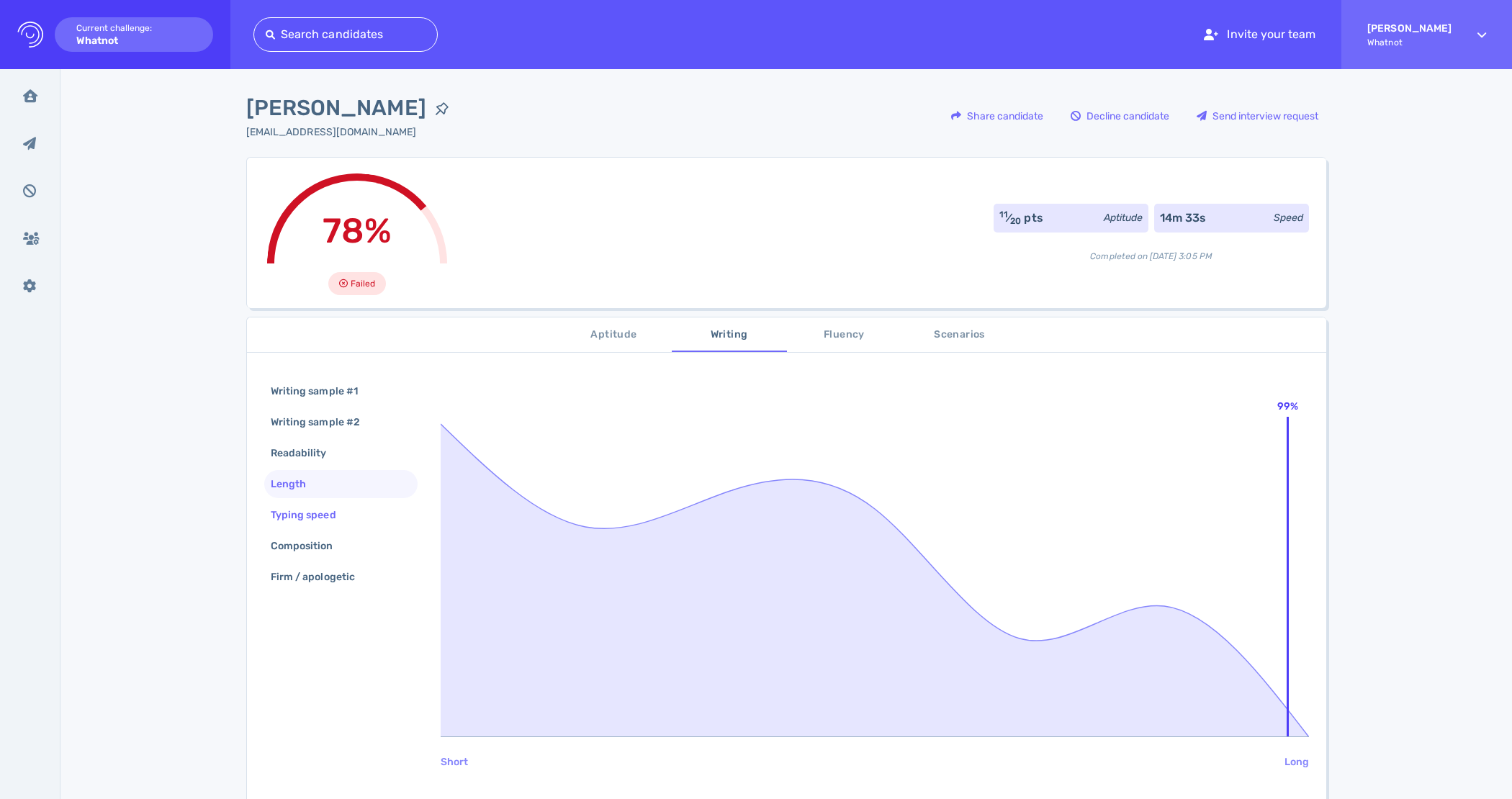
click at [307, 516] on div "Typing speed" at bounding box center [311, 515] width 86 height 21
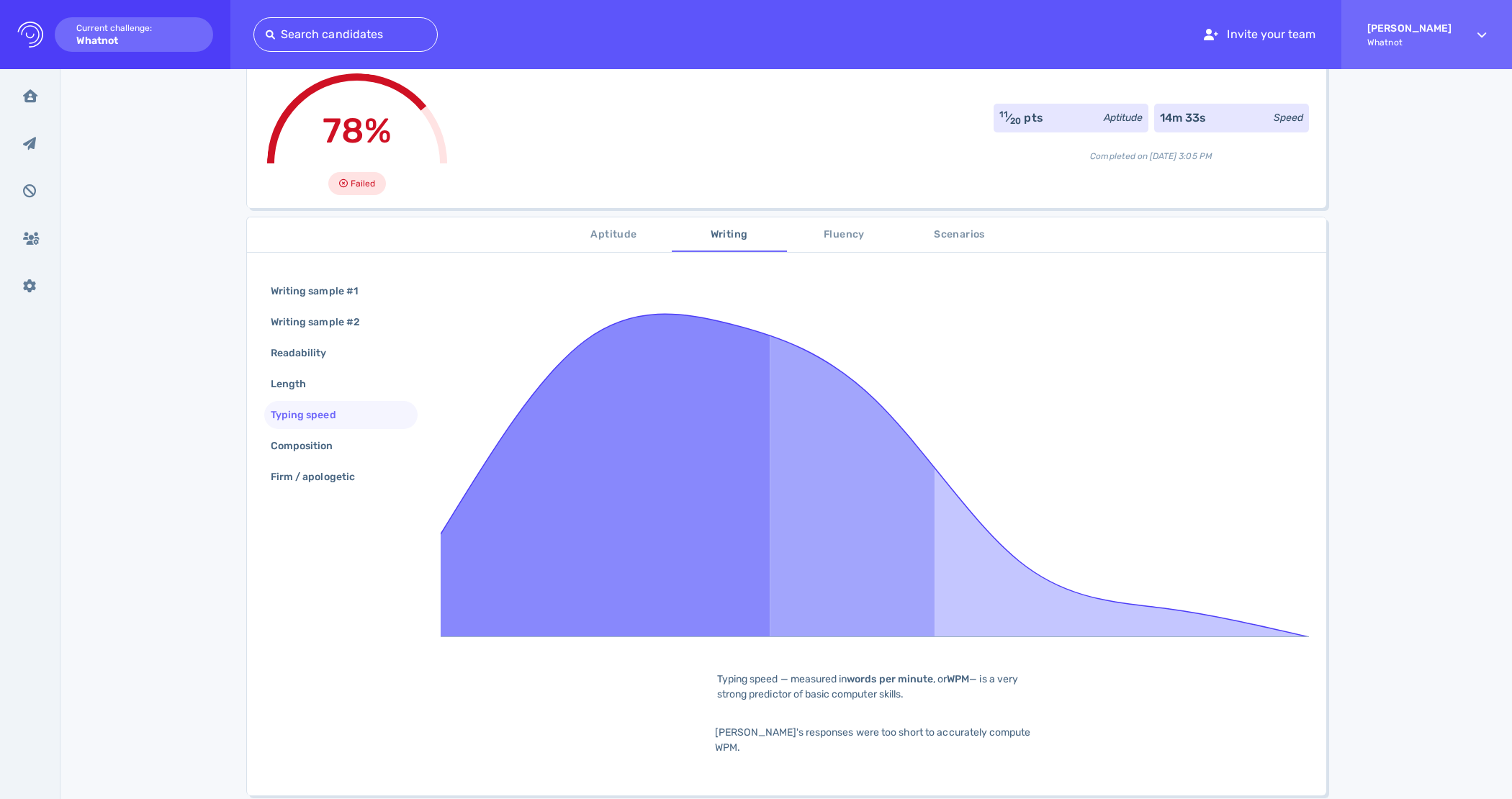
scroll to position [101, 0]
